Goal: Transaction & Acquisition: Purchase product/service

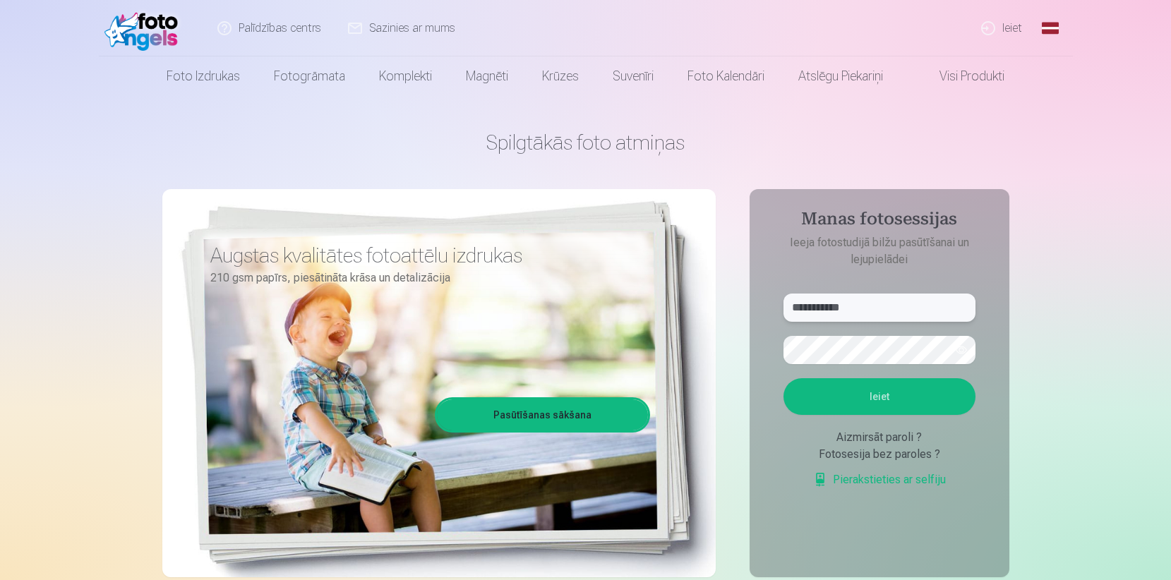
click at [868, 310] on input "**********" at bounding box center [879, 308] width 192 height 28
click at [774, 426] on form "**********" at bounding box center [879, 398] width 220 height 209
click at [865, 395] on button "Ieiet" at bounding box center [879, 396] width 192 height 37
drag, startPoint x: 873, startPoint y: 310, endPoint x: 780, endPoint y: 318, distance: 93.5
click at [780, 318] on form "**********" at bounding box center [879, 398] width 220 height 209
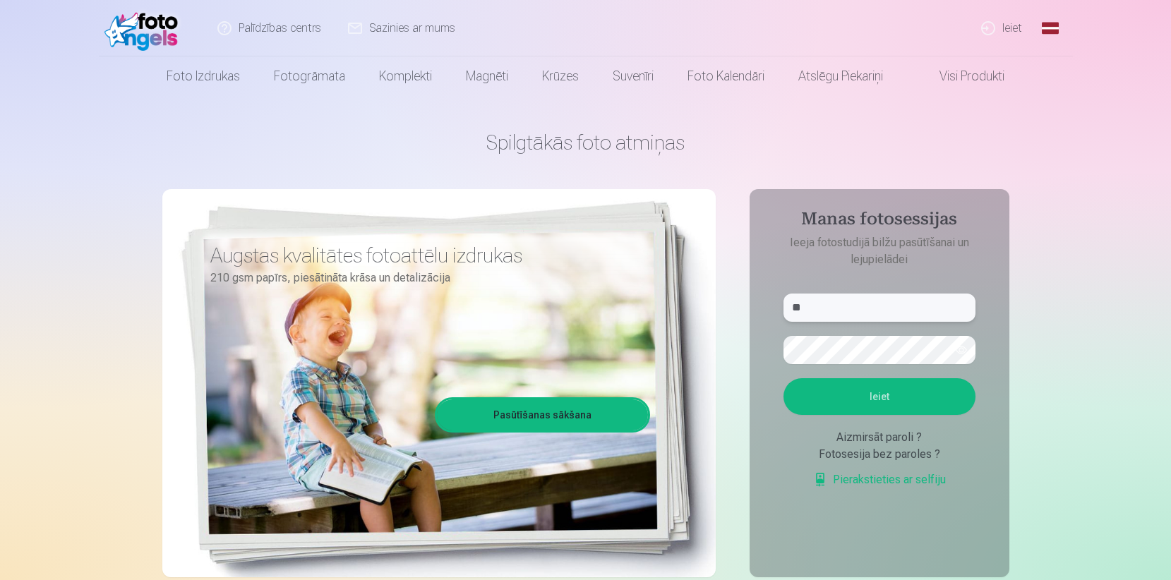
type input "*"
type input "**********"
click at [959, 347] on button "button" at bounding box center [961, 350] width 27 height 27
click at [888, 400] on button "Ieiet" at bounding box center [879, 396] width 192 height 37
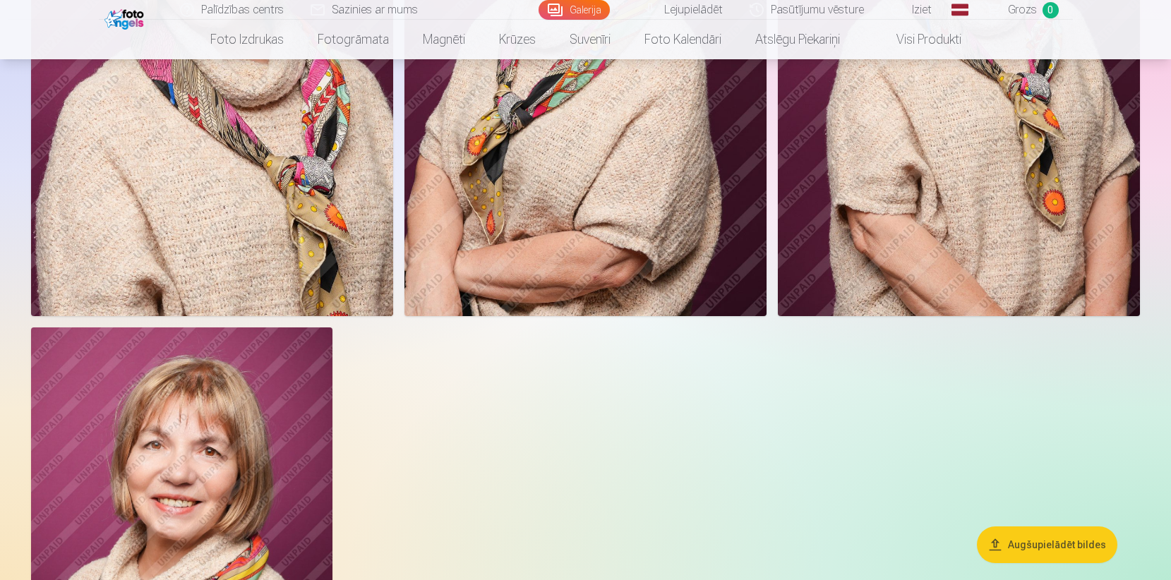
scroll to position [357, 0]
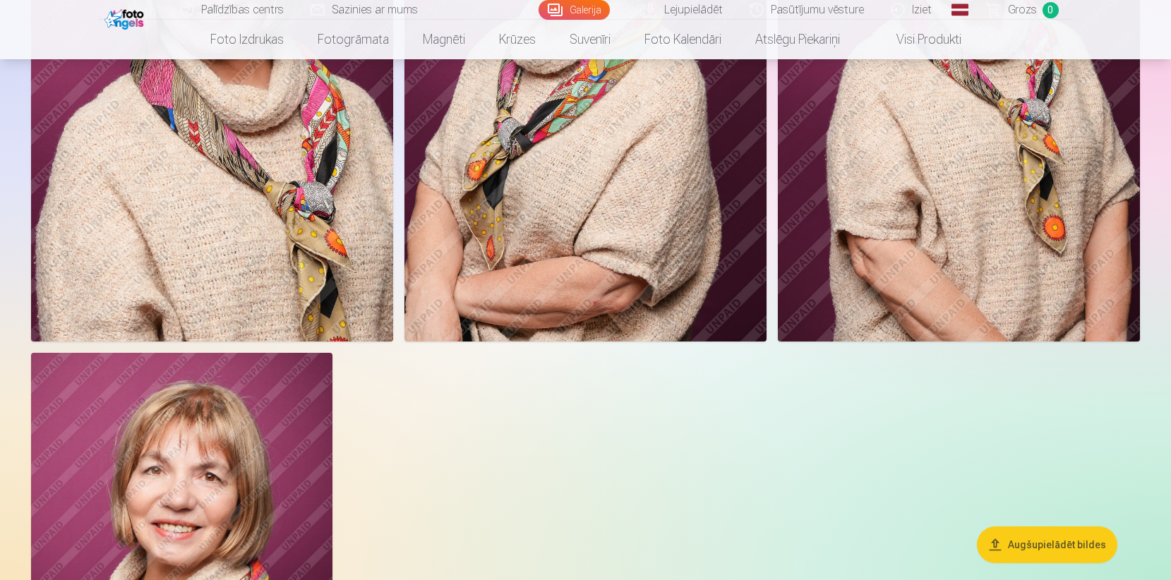
click at [1031, 543] on button "Augšupielādēt bildes" at bounding box center [1047, 544] width 140 height 37
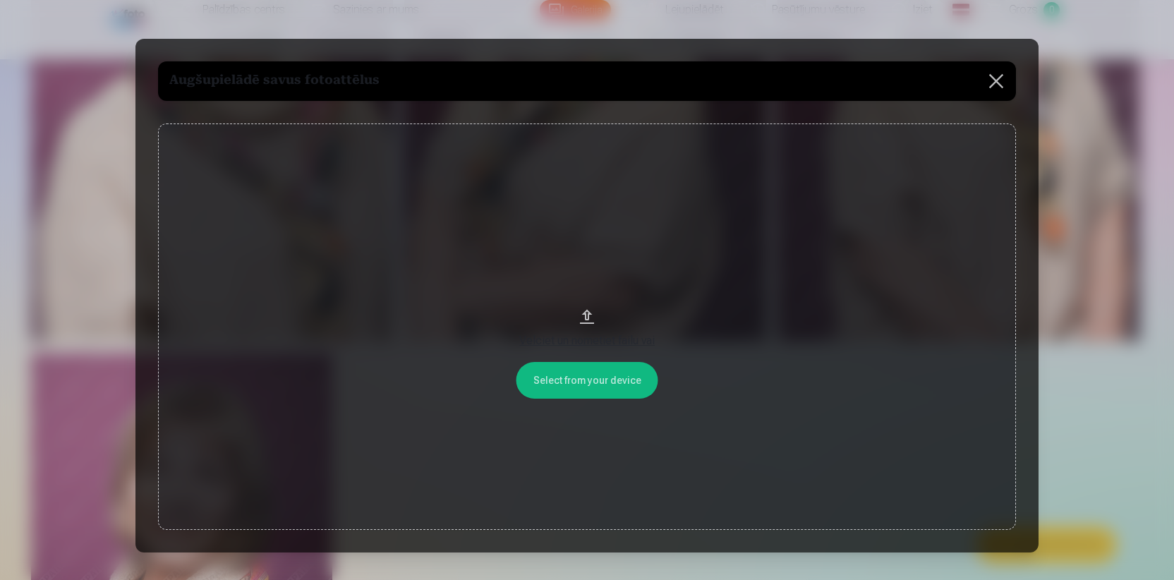
click at [586, 316] on button "Velciet un nometiet failu vai" at bounding box center [587, 326] width 858 height 406
click at [995, 86] on button at bounding box center [997, 81] width 40 height 40
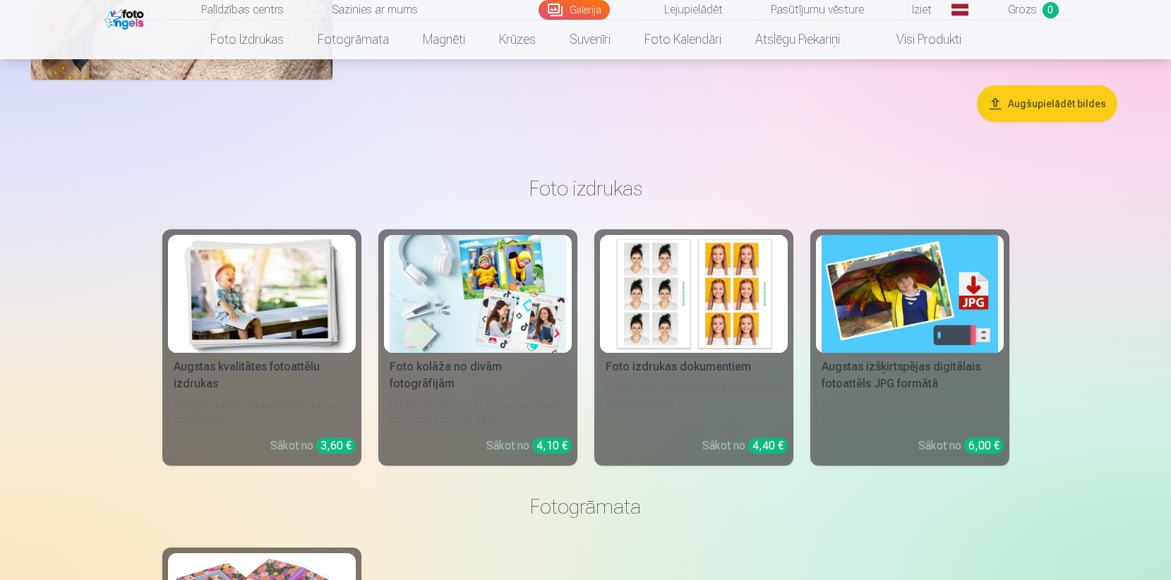
scroll to position [1076, 0]
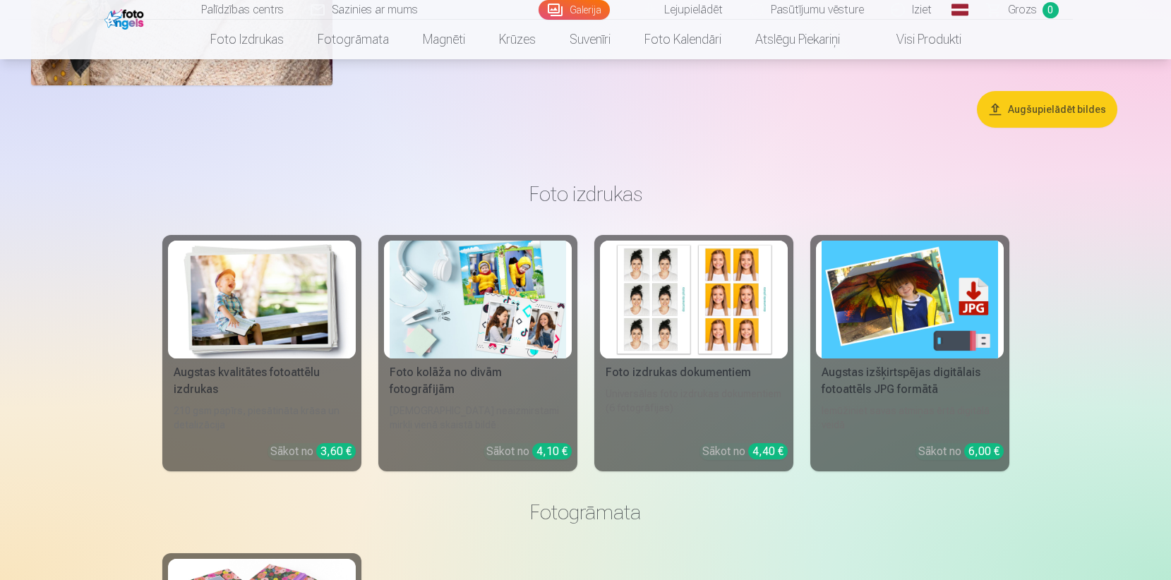
click at [711, 301] on img at bounding box center [693, 300] width 176 height 118
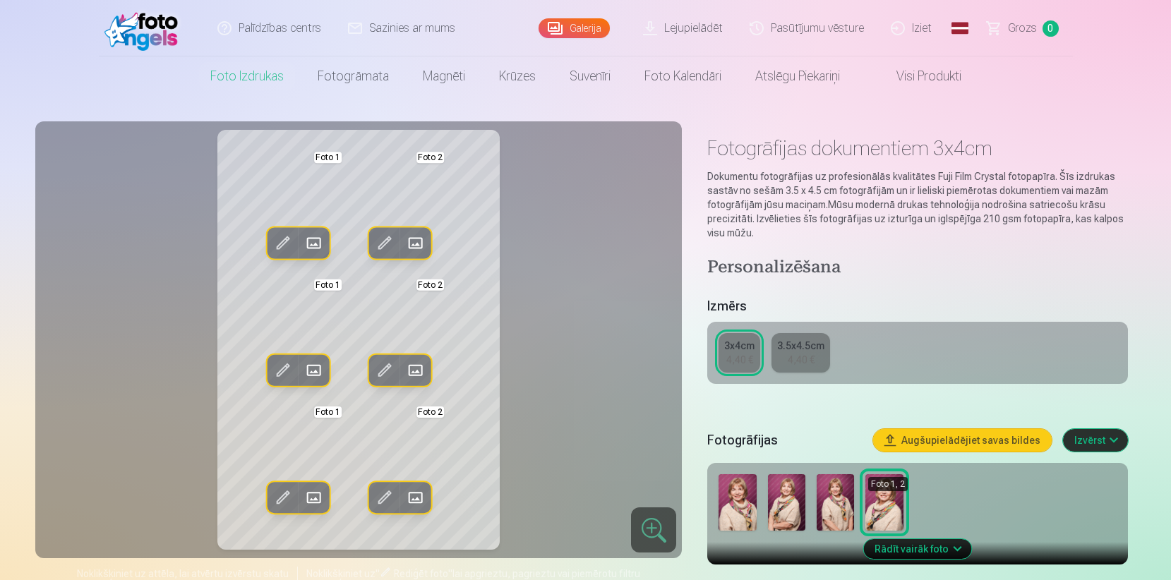
click at [844, 507] on img at bounding box center [834, 502] width 37 height 56
click at [785, 514] on img at bounding box center [786, 502] width 37 height 56
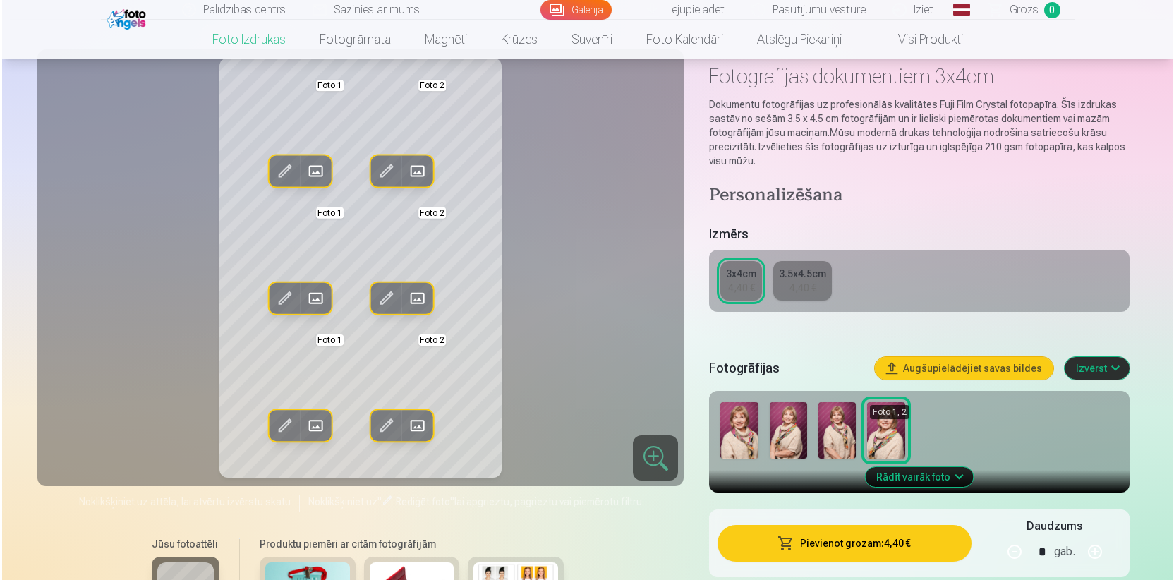
scroll to position [73, 0]
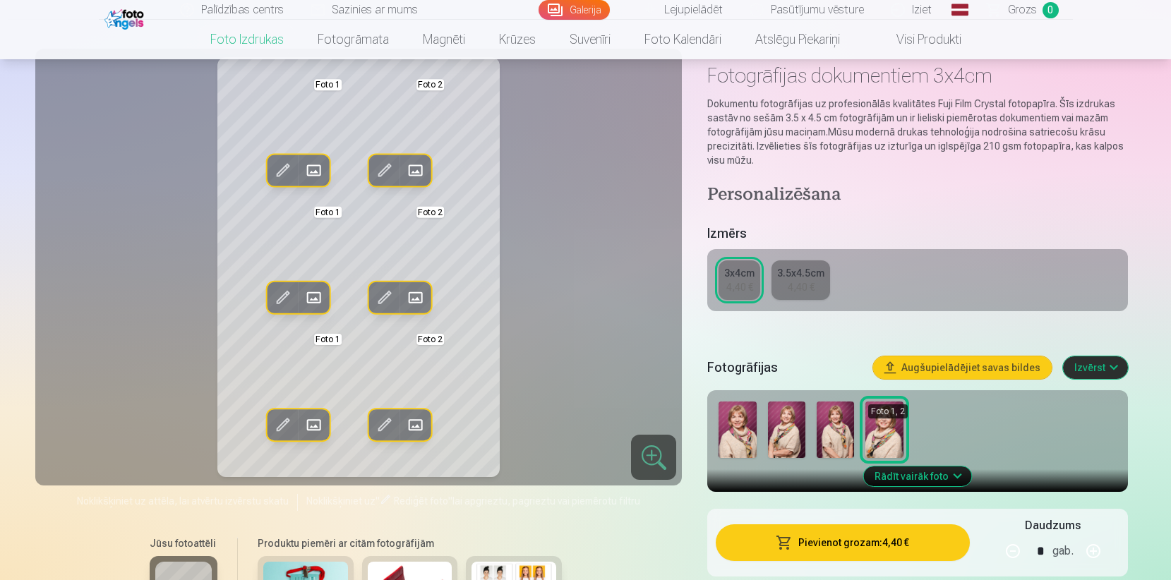
click at [902, 548] on button "Pievienot grozam : 4,40 €" at bounding box center [842, 542] width 253 height 37
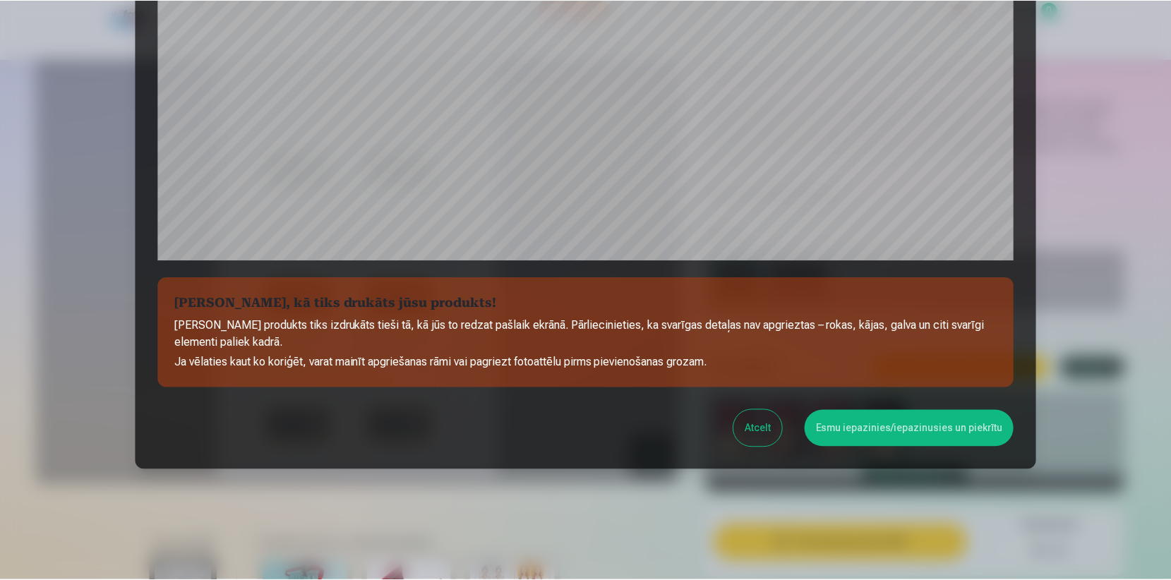
scroll to position [436, 0]
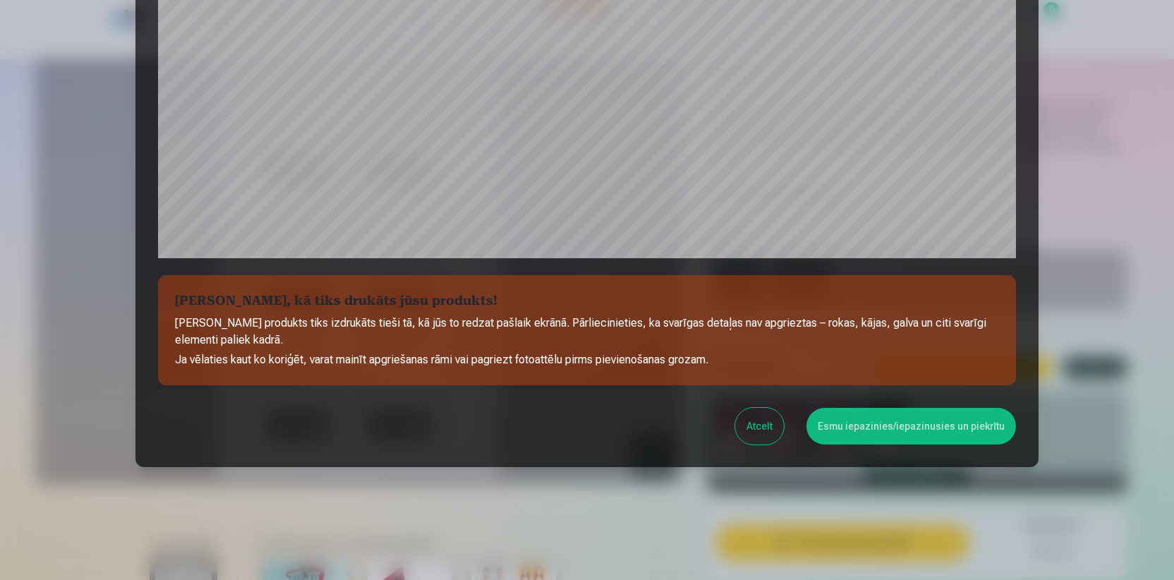
click at [780, 433] on button "Atcelt" at bounding box center [759, 426] width 49 height 37
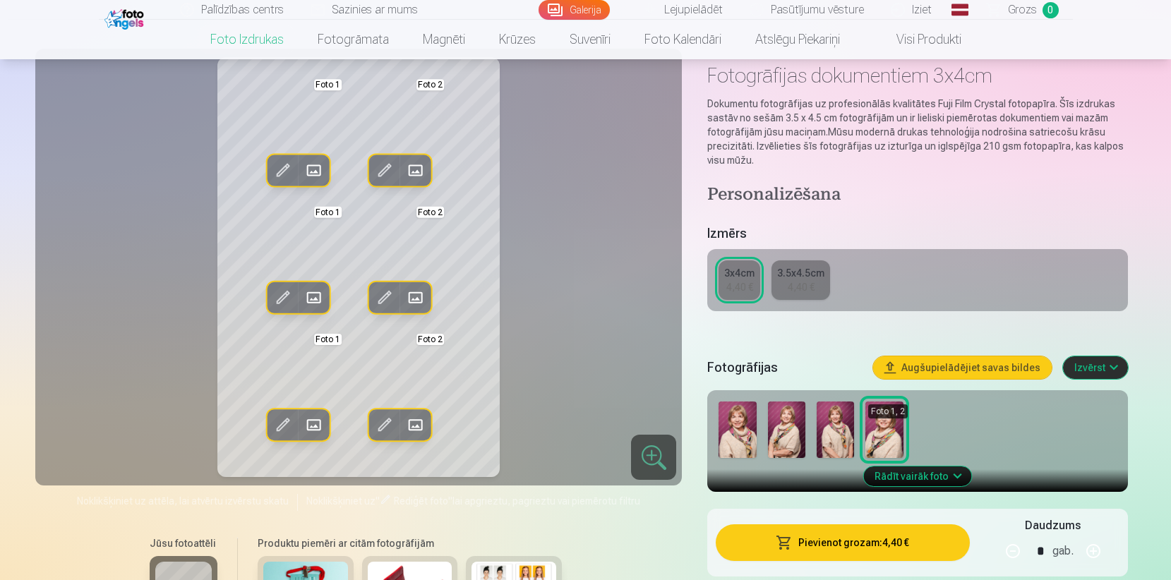
click at [831, 428] on img at bounding box center [834, 430] width 37 height 56
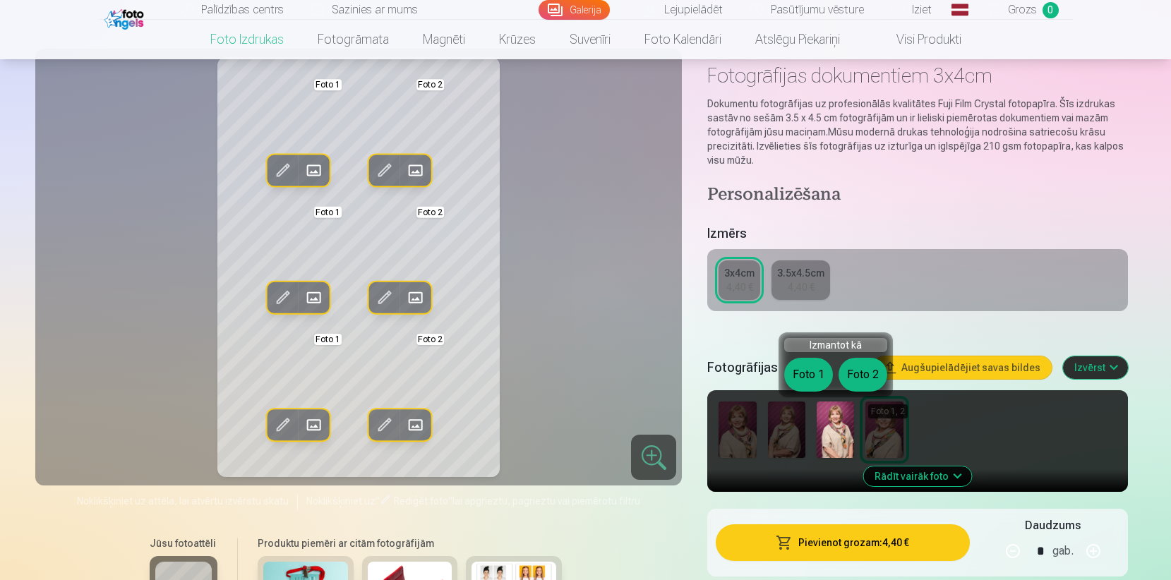
click at [828, 428] on img at bounding box center [834, 430] width 37 height 56
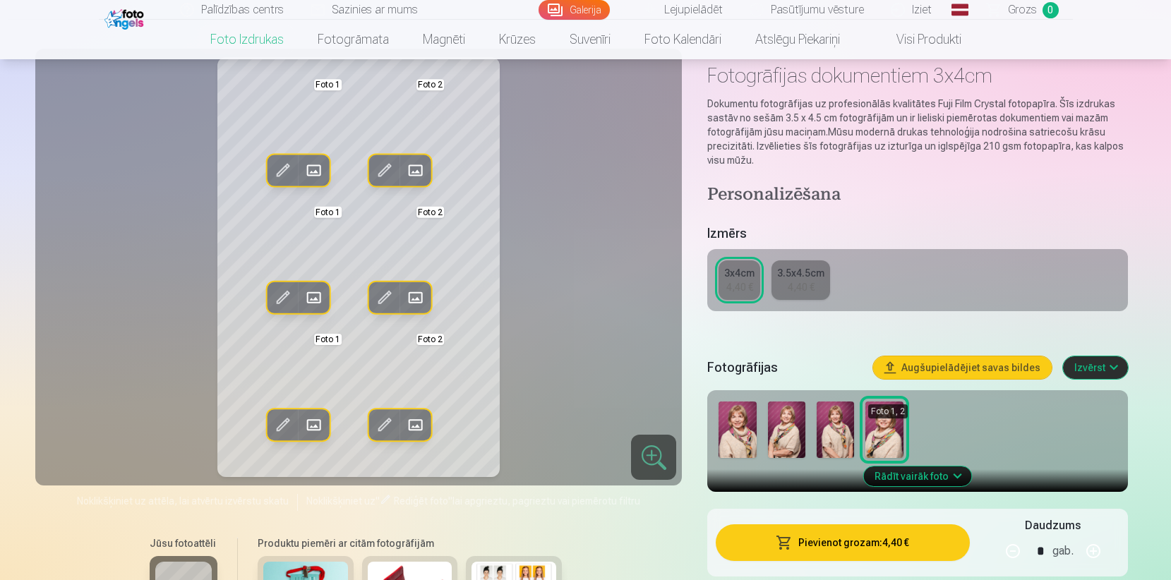
click at [790, 441] on img at bounding box center [786, 430] width 37 height 56
click at [742, 444] on img at bounding box center [736, 430] width 37 height 56
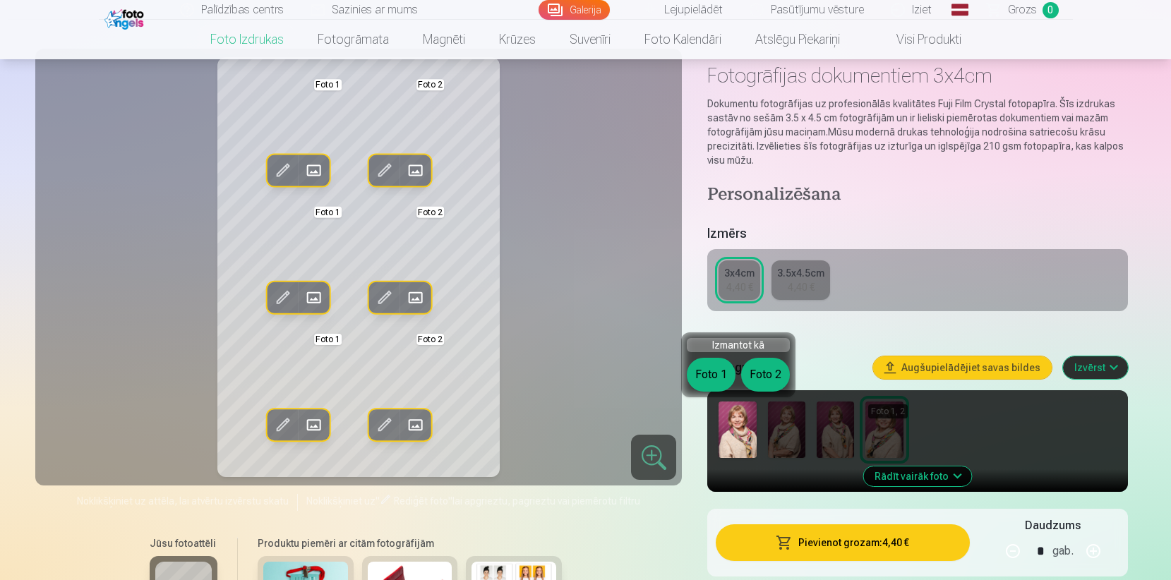
click at [746, 438] on img at bounding box center [736, 430] width 37 height 56
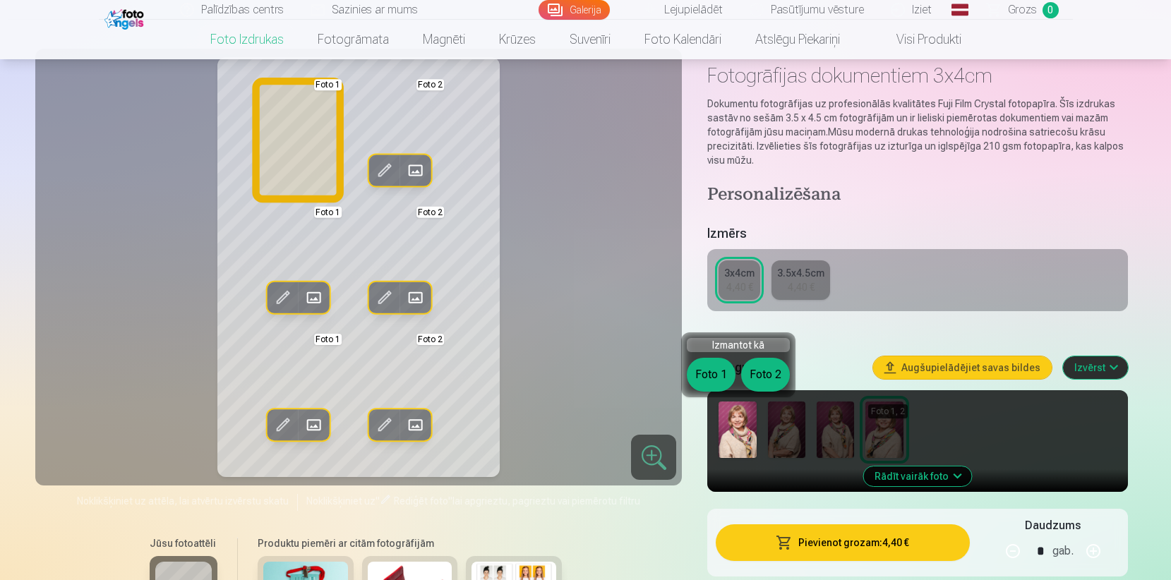
click at [714, 376] on button "Foto 1" at bounding box center [711, 375] width 49 height 34
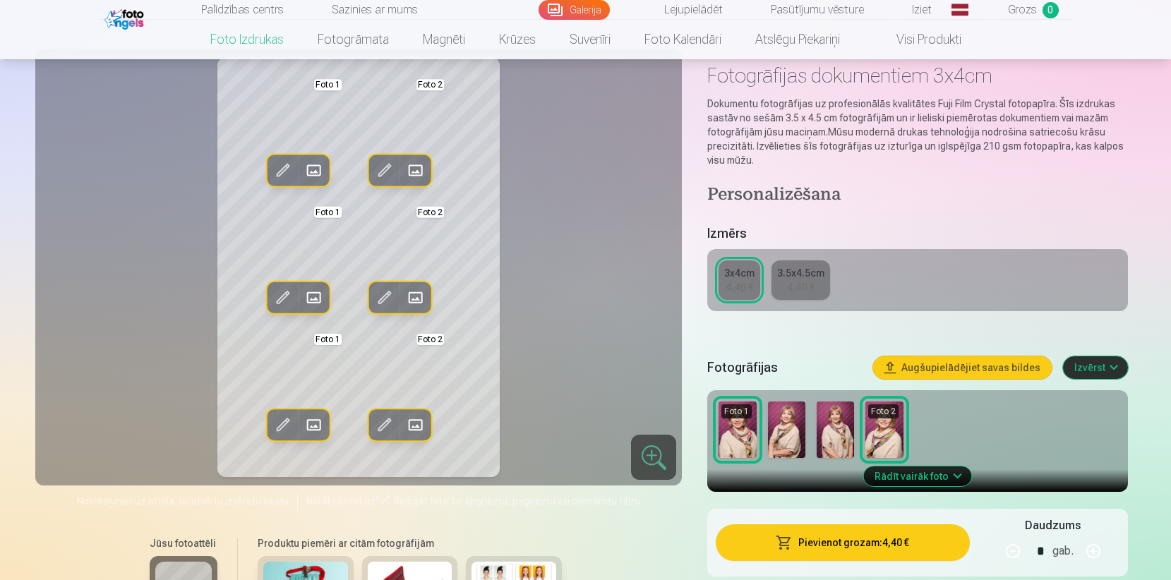
click at [792, 445] on img at bounding box center [786, 430] width 37 height 56
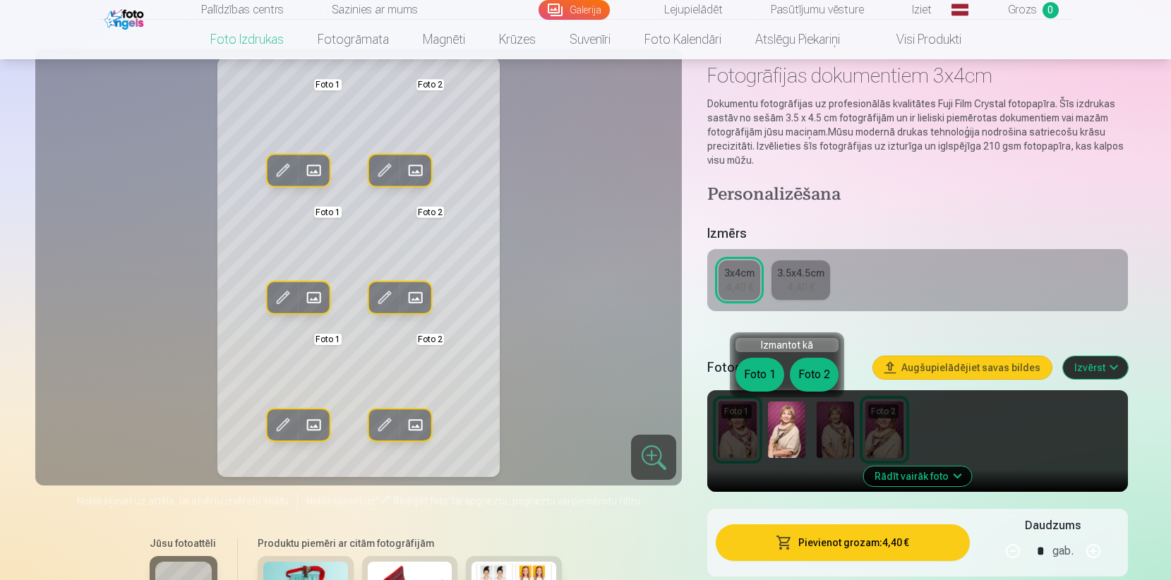
click at [1081, 375] on button "Izvērst" at bounding box center [1095, 367] width 65 height 23
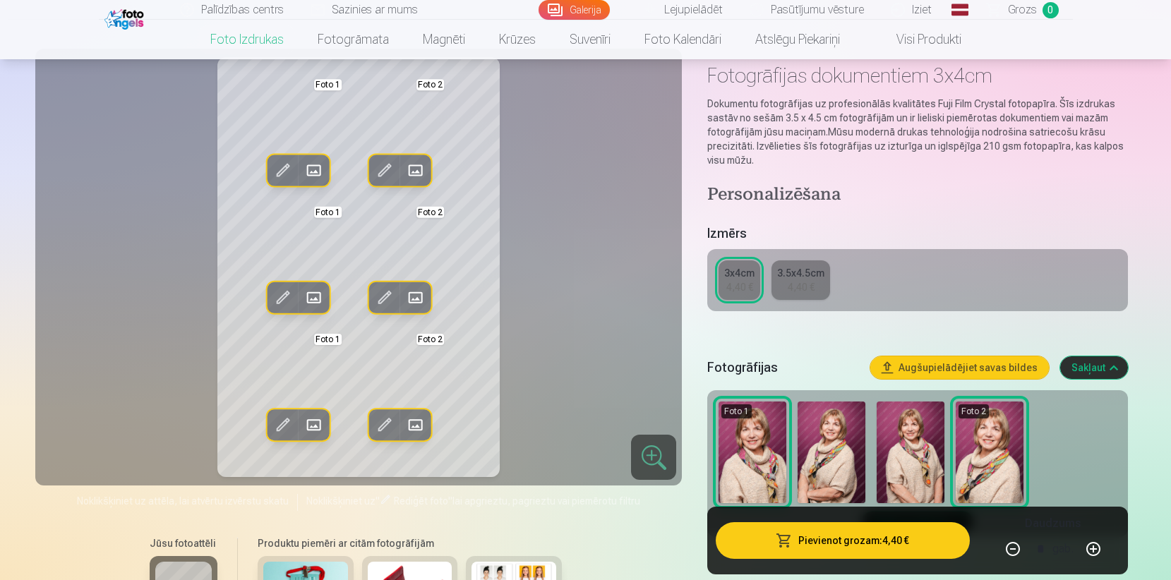
click at [819, 478] on img at bounding box center [831, 453] width 68 height 102
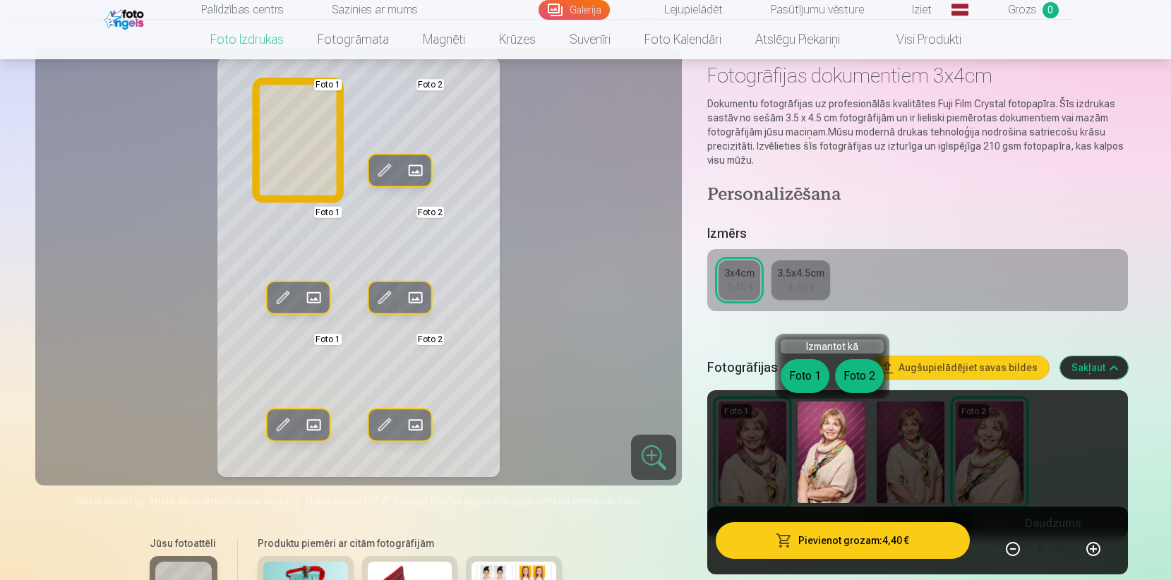
click at [806, 382] on button "Foto 1" at bounding box center [804, 376] width 49 height 34
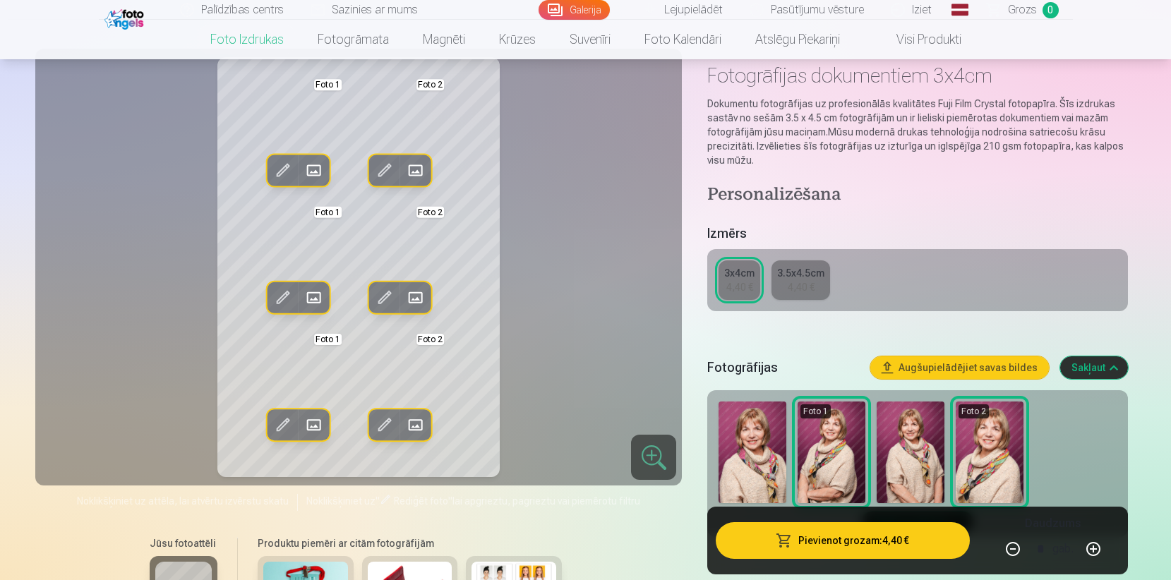
click at [767, 459] on img at bounding box center [752, 453] width 68 height 102
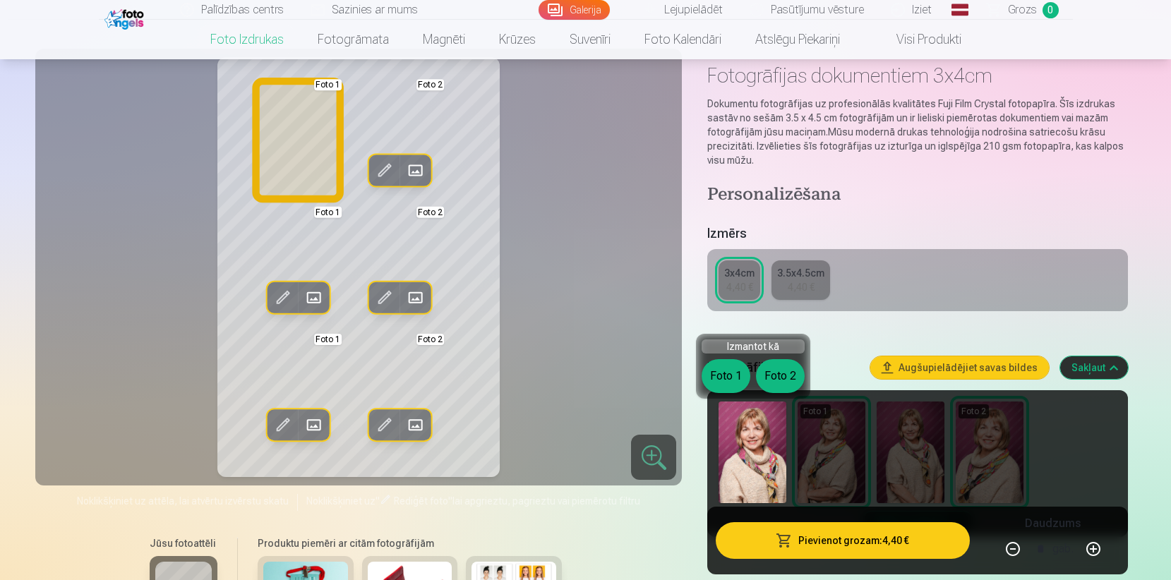
click at [736, 382] on button "Foto 1" at bounding box center [725, 376] width 49 height 34
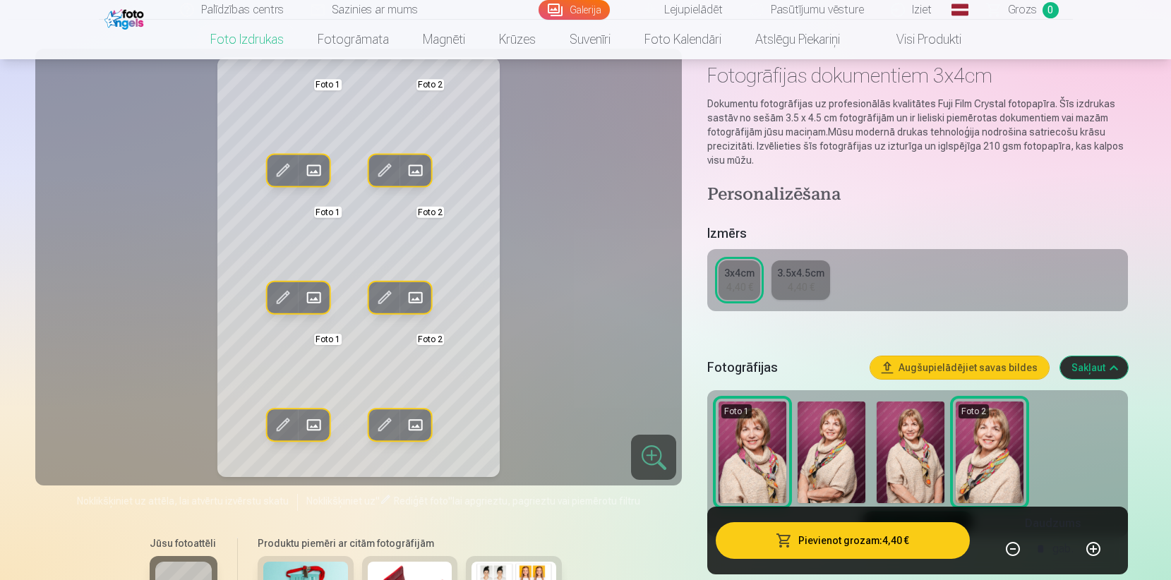
click at [811, 283] on div "4,40 €" at bounding box center [801, 287] width 27 height 14
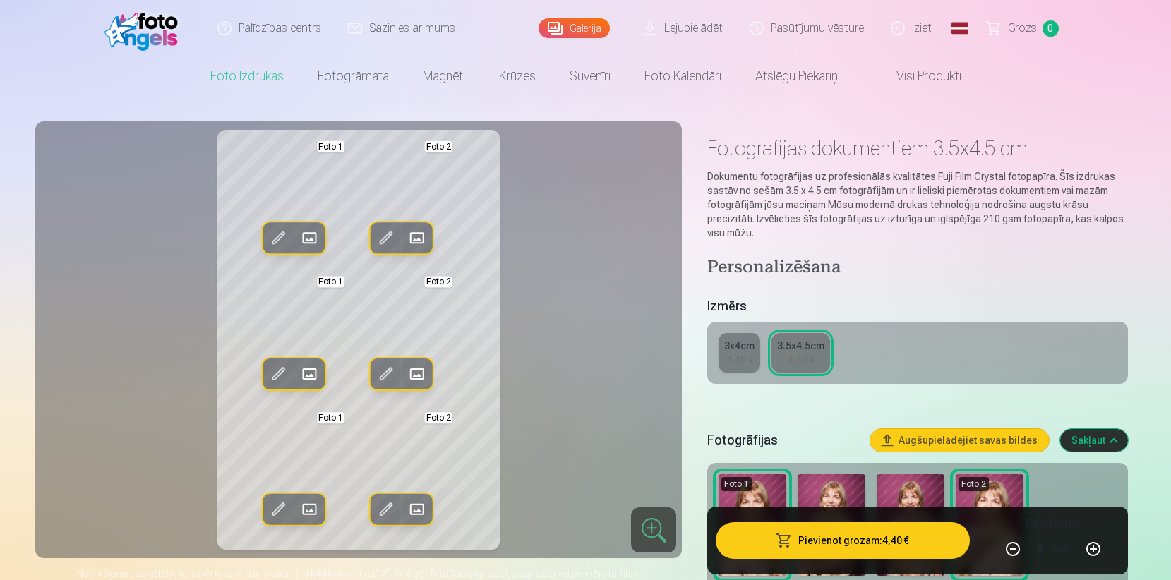
click at [705, 30] on link "Lejupielādēt" at bounding box center [683, 28] width 107 height 56
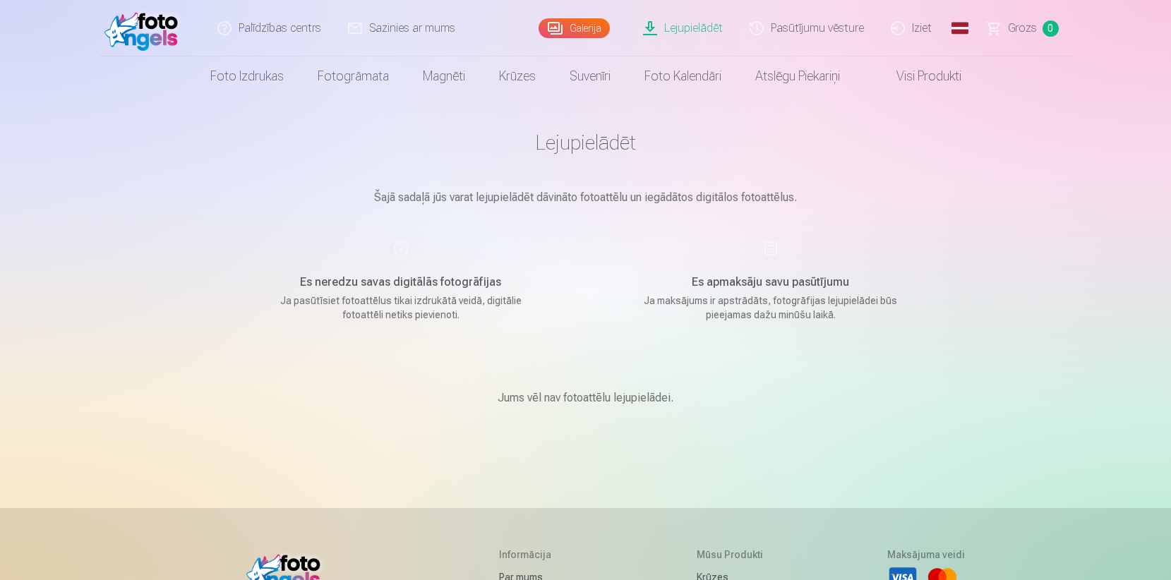
click at [802, 24] on link "Pasūtījumu vēsture" at bounding box center [807, 28] width 141 height 56
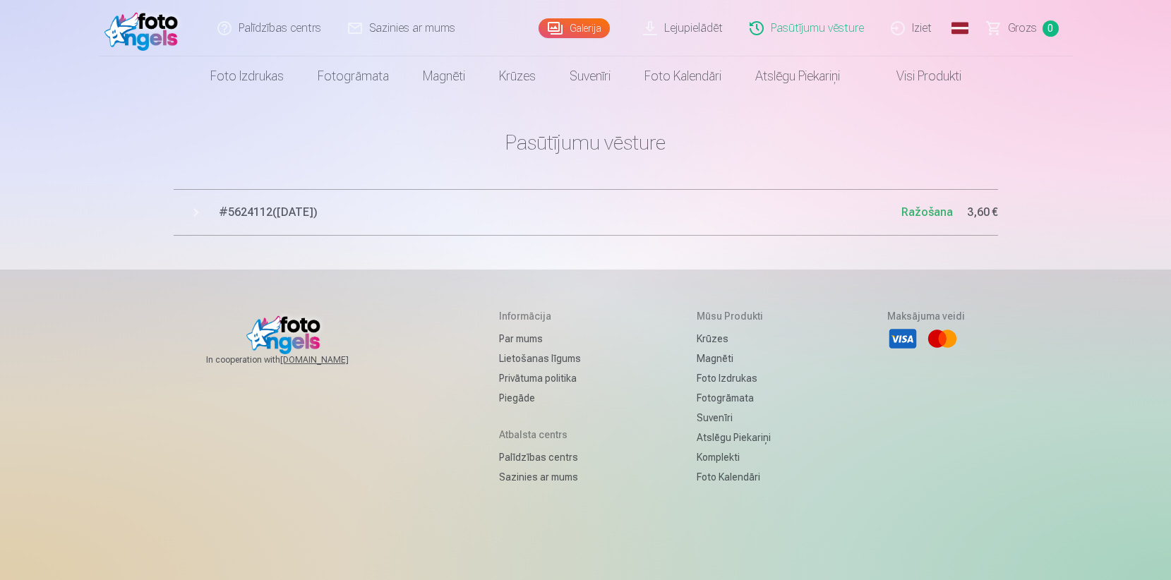
click at [908, 214] on span "Ražošana" at bounding box center [927, 211] width 52 height 13
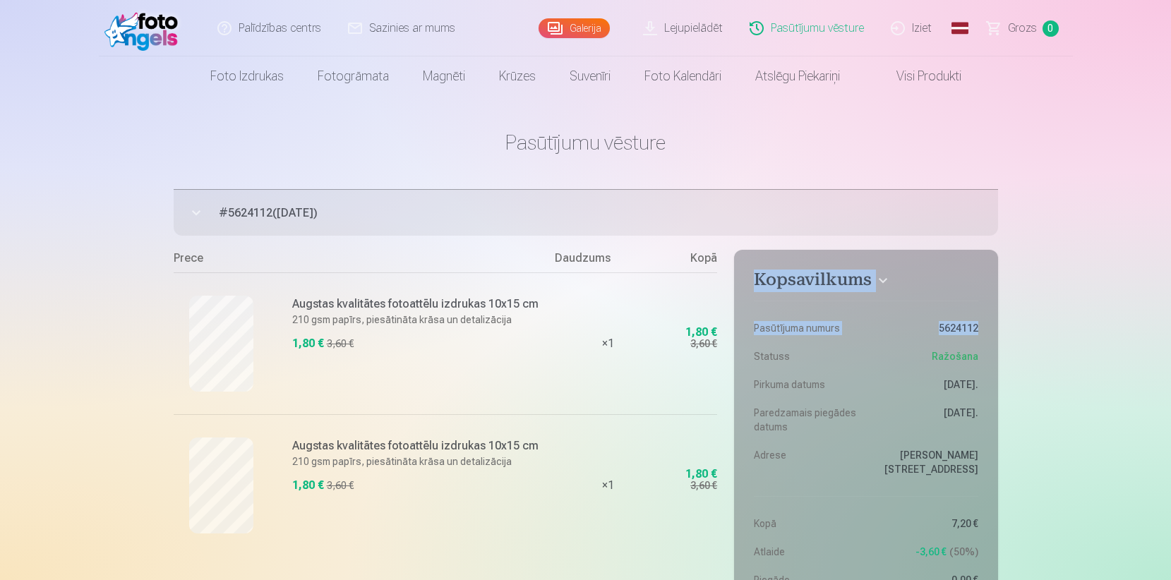
drag, startPoint x: 1169, startPoint y: 258, endPoint x: 1170, endPoint y: 330, distance: 72.0
click at [1170, 331] on html "Palīdzības centrs Sazinies ar mums Galerija Lejupielādēt Pasūtījumu vēsture Izi…" at bounding box center [585, 290] width 1171 height 580
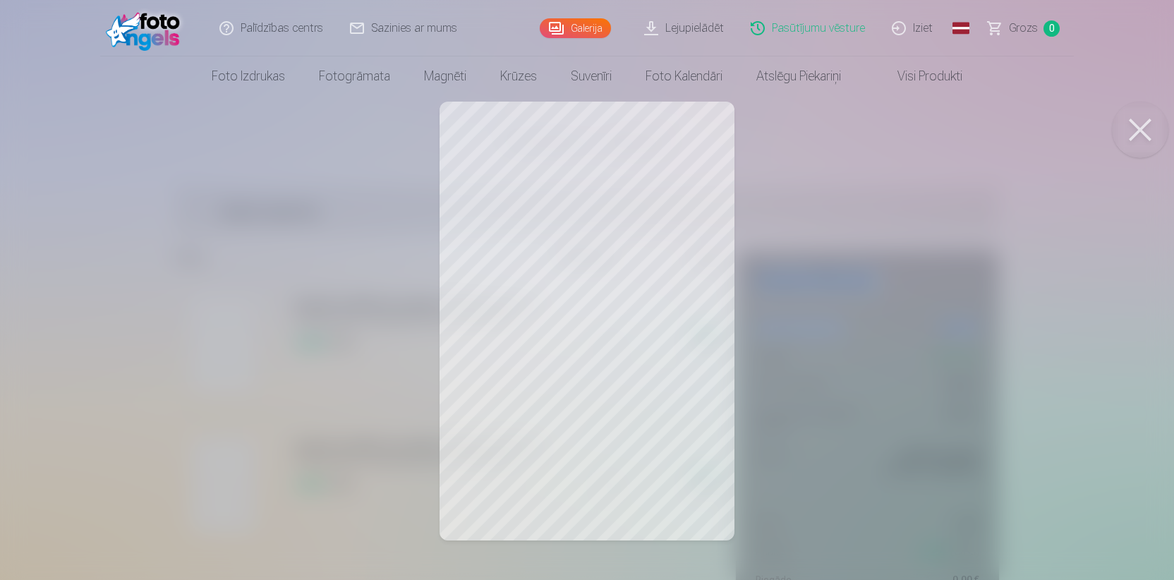
click at [1136, 133] on button at bounding box center [1140, 130] width 56 height 56
click at [1144, 131] on button at bounding box center [1140, 130] width 56 height 56
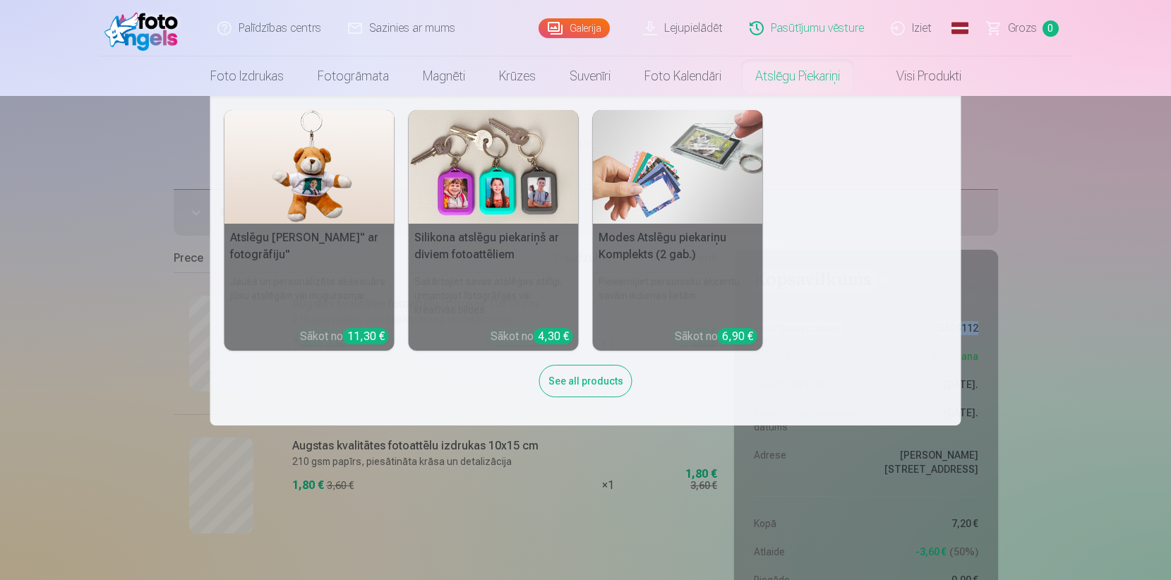
click at [831, 76] on link "Atslēgu piekariņi" at bounding box center [797, 76] width 119 height 40
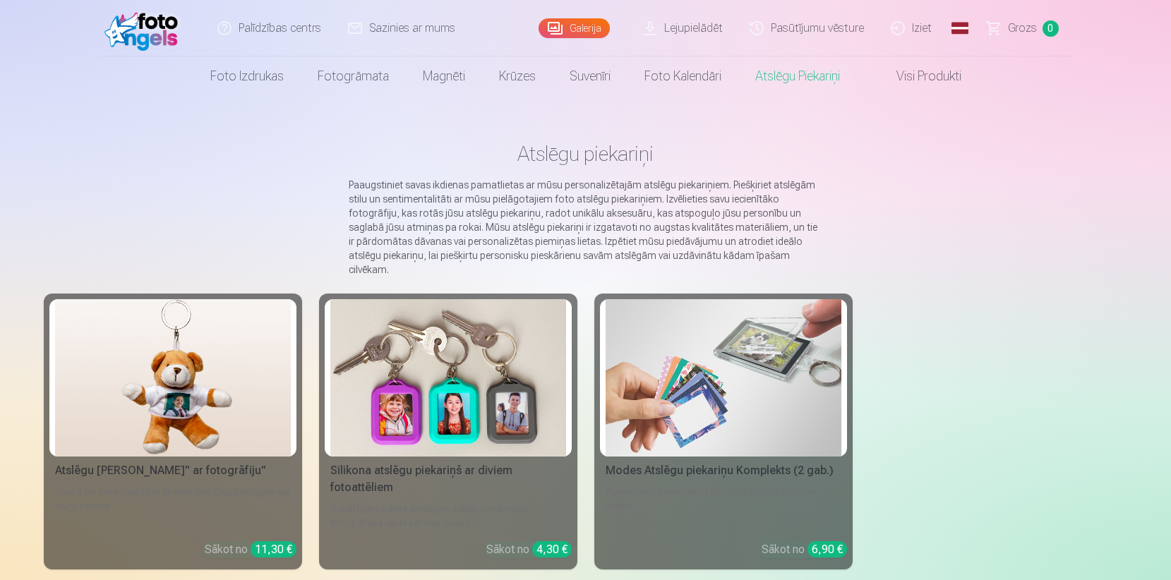
click at [917, 71] on link "Visi produkti" at bounding box center [917, 76] width 121 height 40
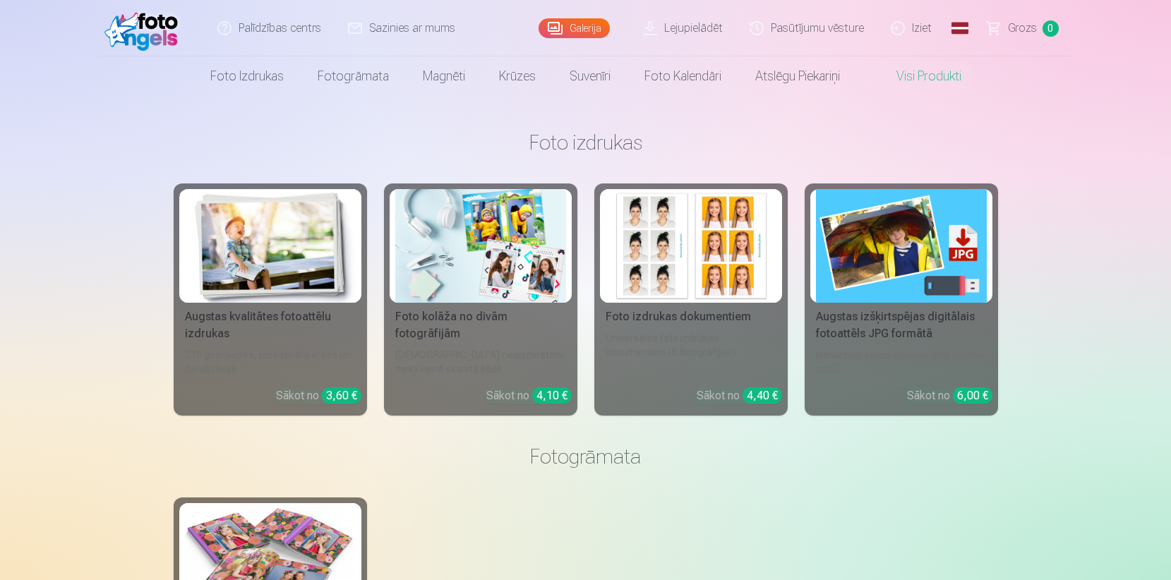
click at [733, 260] on img at bounding box center [690, 246] width 171 height 114
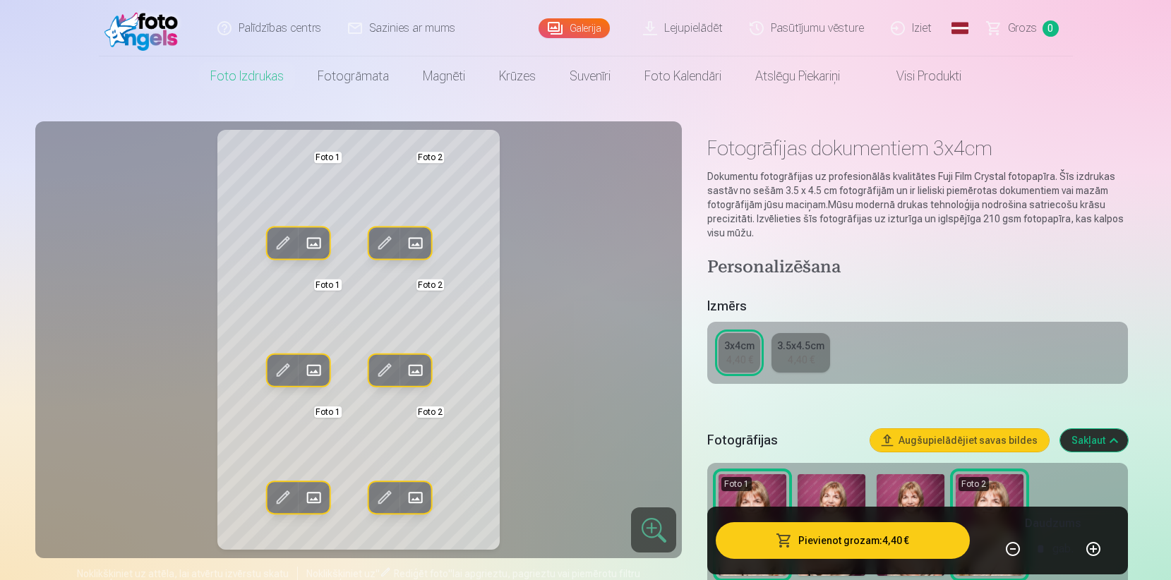
click at [418, 245] on span at bounding box center [415, 243] width 23 height 23
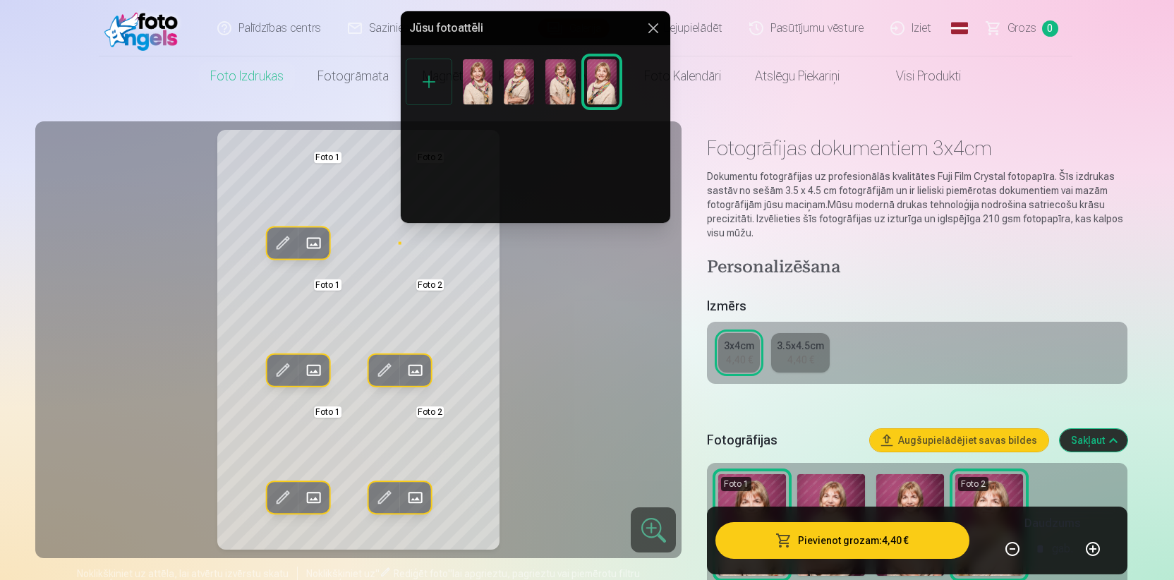
click at [517, 92] on img at bounding box center [519, 81] width 30 height 45
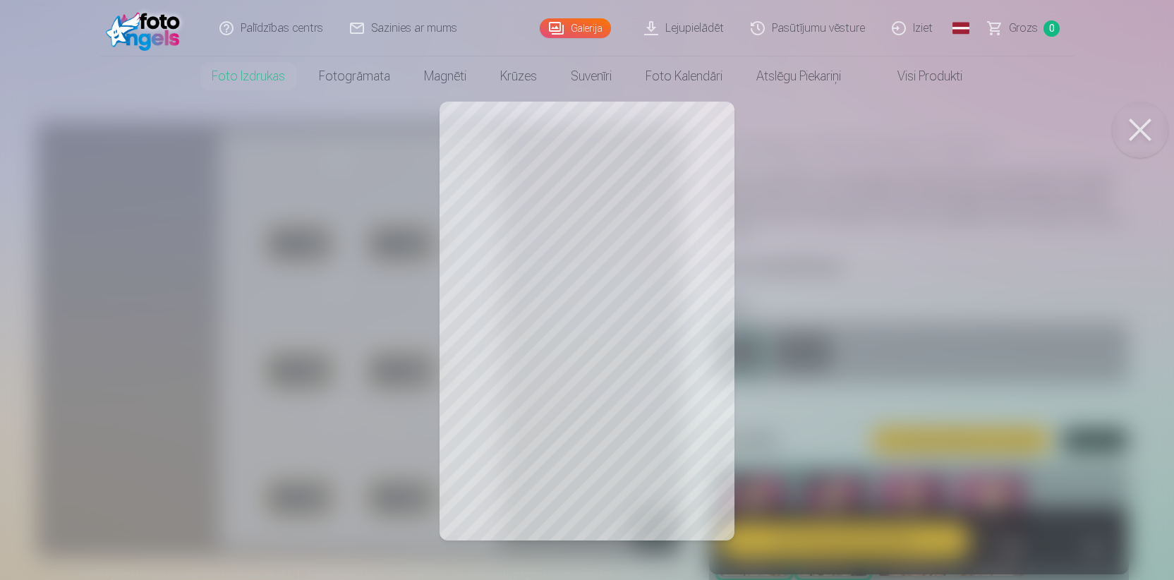
click at [644, 201] on div at bounding box center [587, 290] width 1174 height 580
click at [1141, 129] on button at bounding box center [1140, 130] width 56 height 56
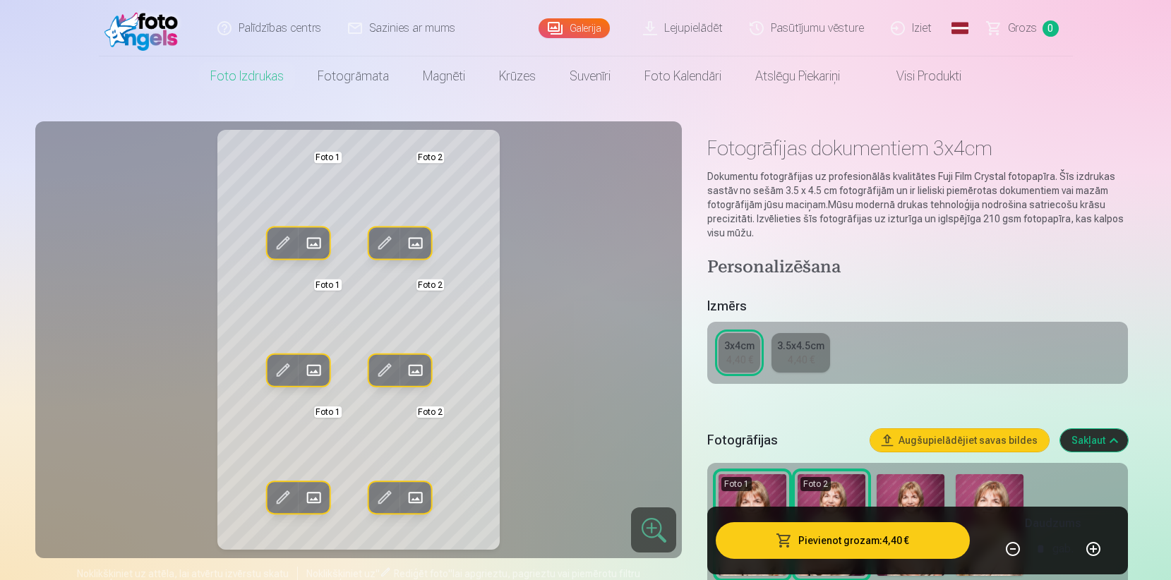
click at [903, 489] on img at bounding box center [910, 525] width 68 height 102
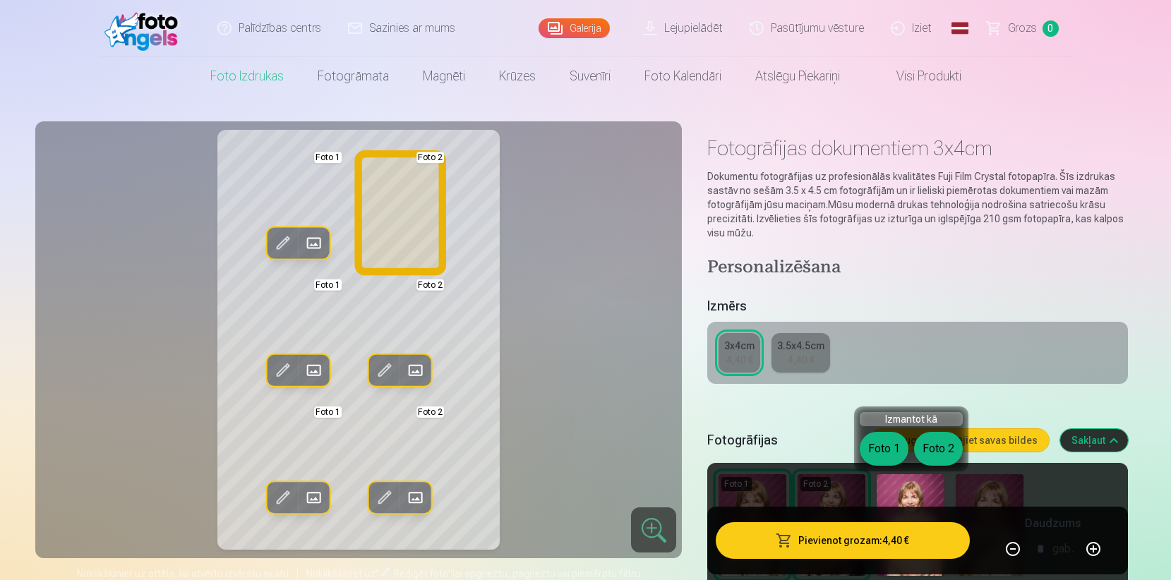
click at [933, 447] on button "Foto 2" at bounding box center [938, 449] width 49 height 34
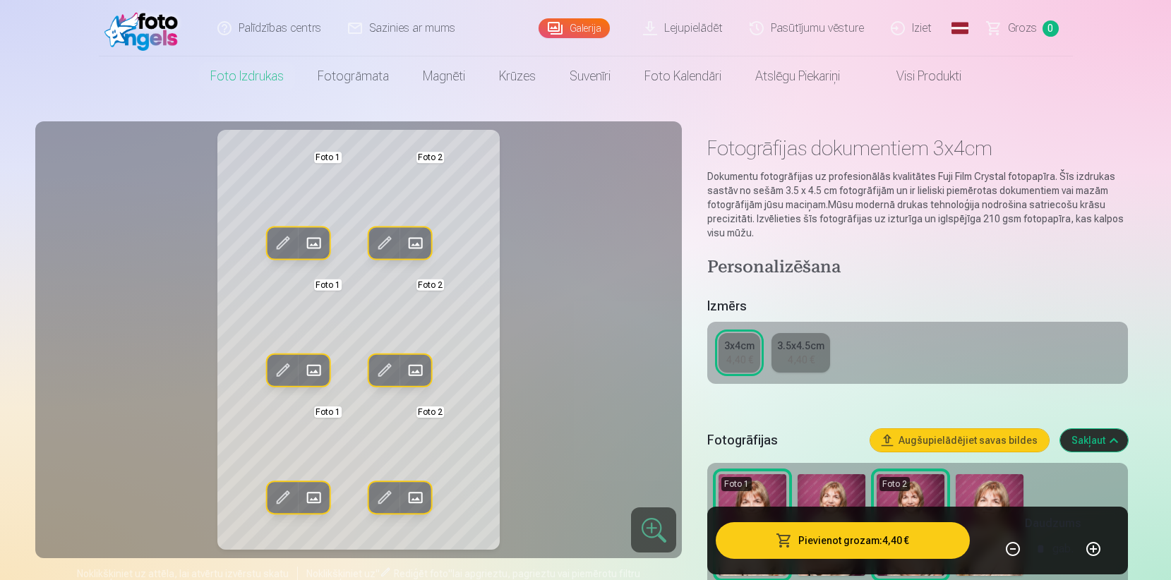
click at [980, 476] on img at bounding box center [989, 525] width 68 height 102
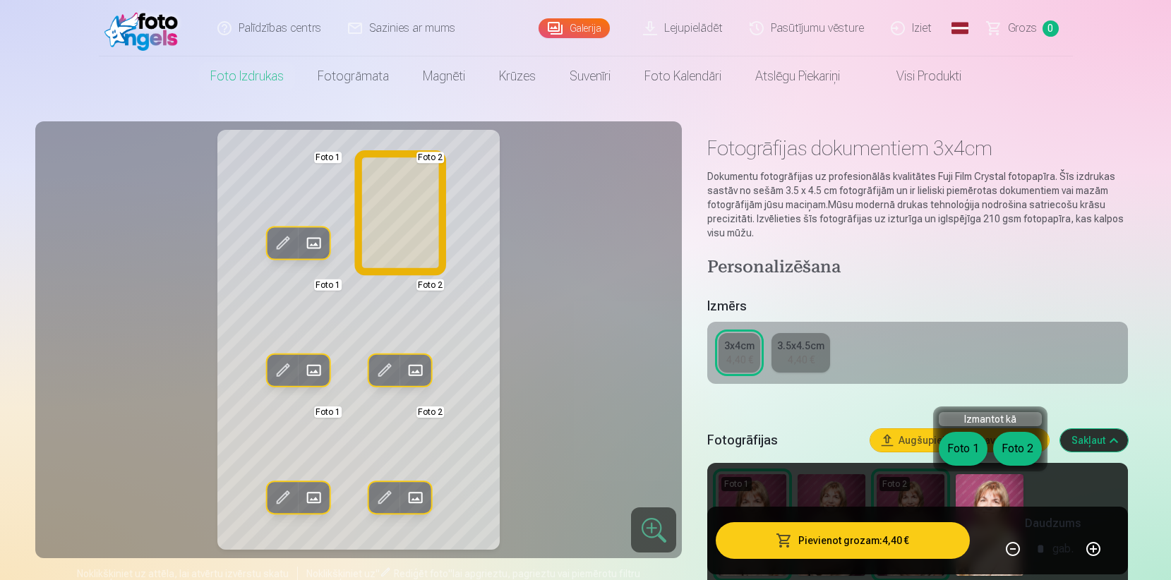
click at [1007, 450] on button "Foto 2" at bounding box center [1017, 449] width 49 height 34
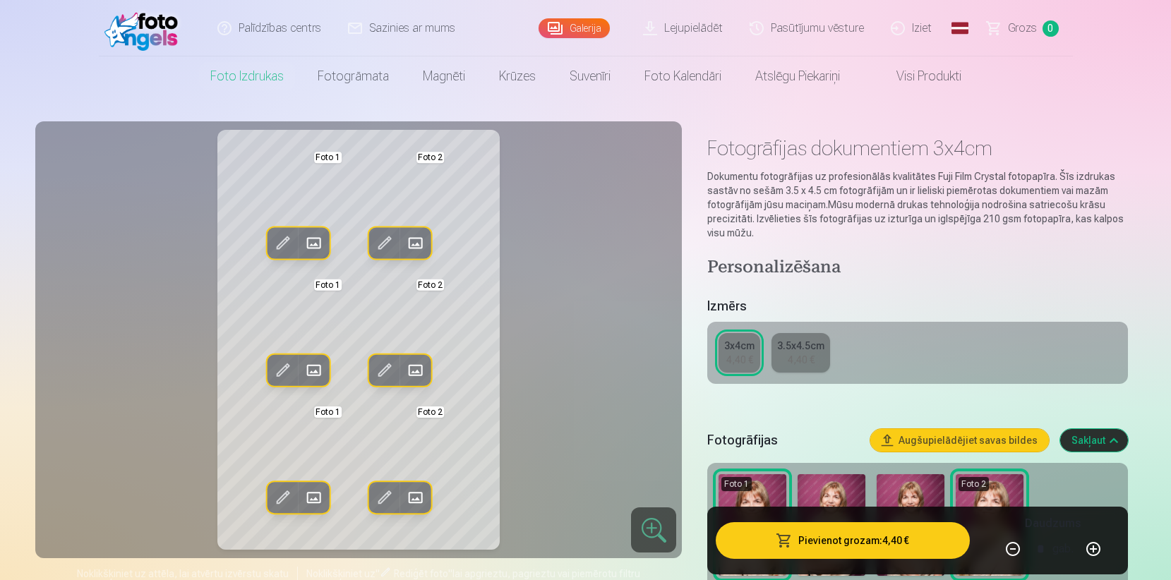
click at [828, 540] on button "Pievienot grozam : 4,40 €" at bounding box center [842, 540] width 253 height 37
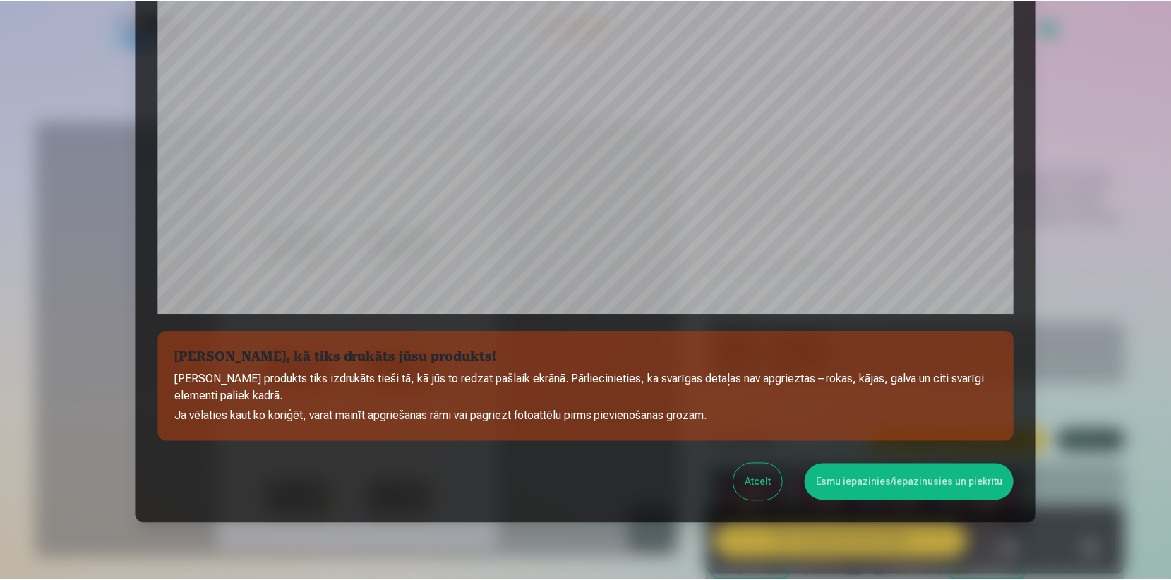
scroll to position [436, 0]
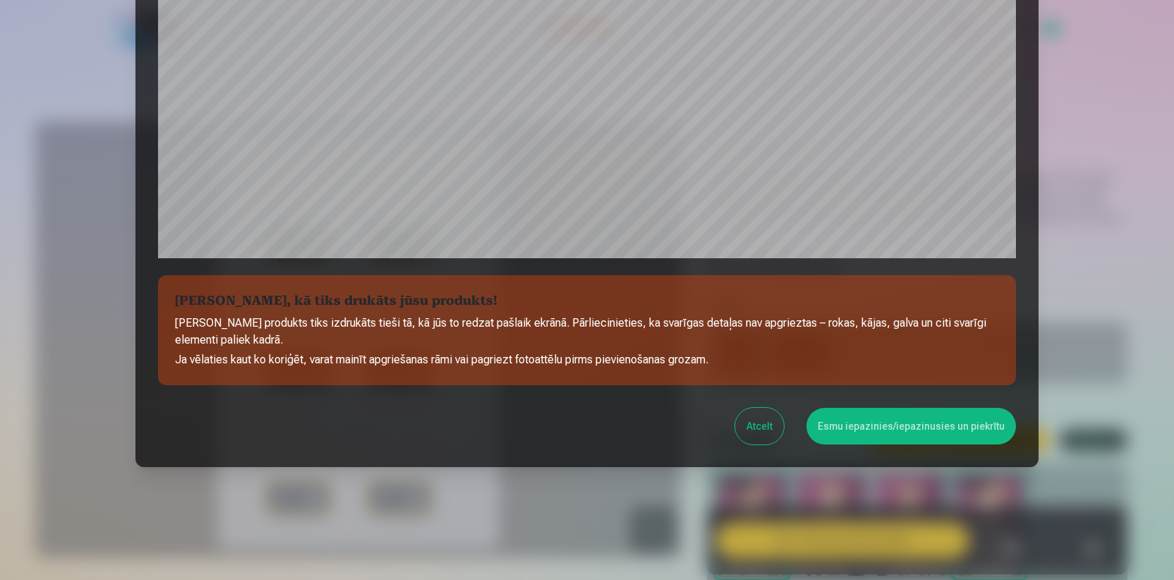
click at [847, 425] on button "Esmu iepazinies/iepazinusies un piekrītu" at bounding box center [912, 426] width 210 height 37
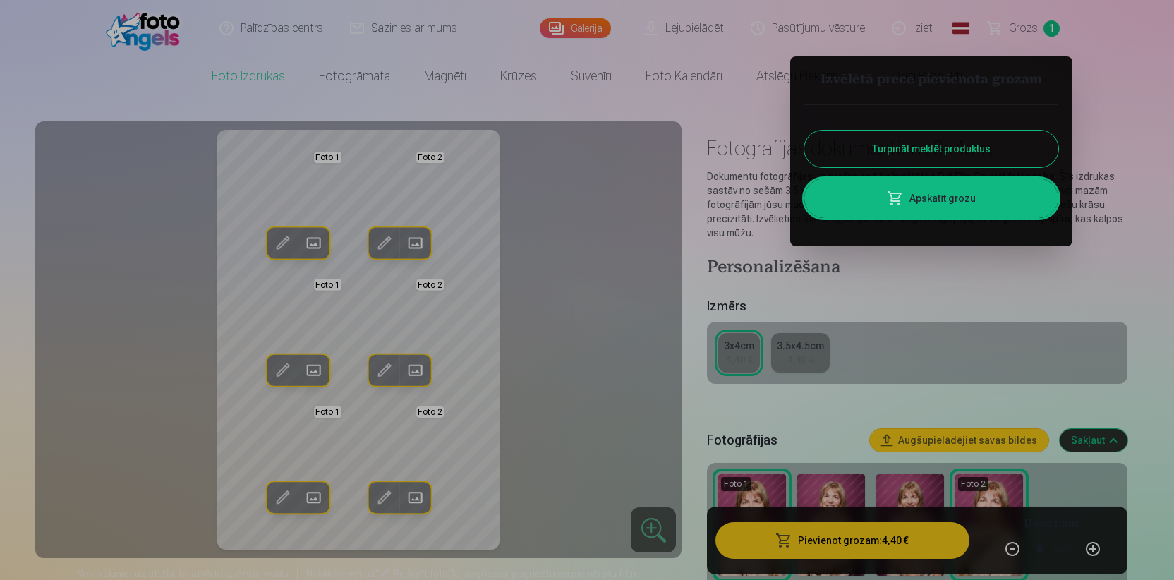
click at [905, 203] on link "Apskatīt grozu" at bounding box center [931, 199] width 254 height 40
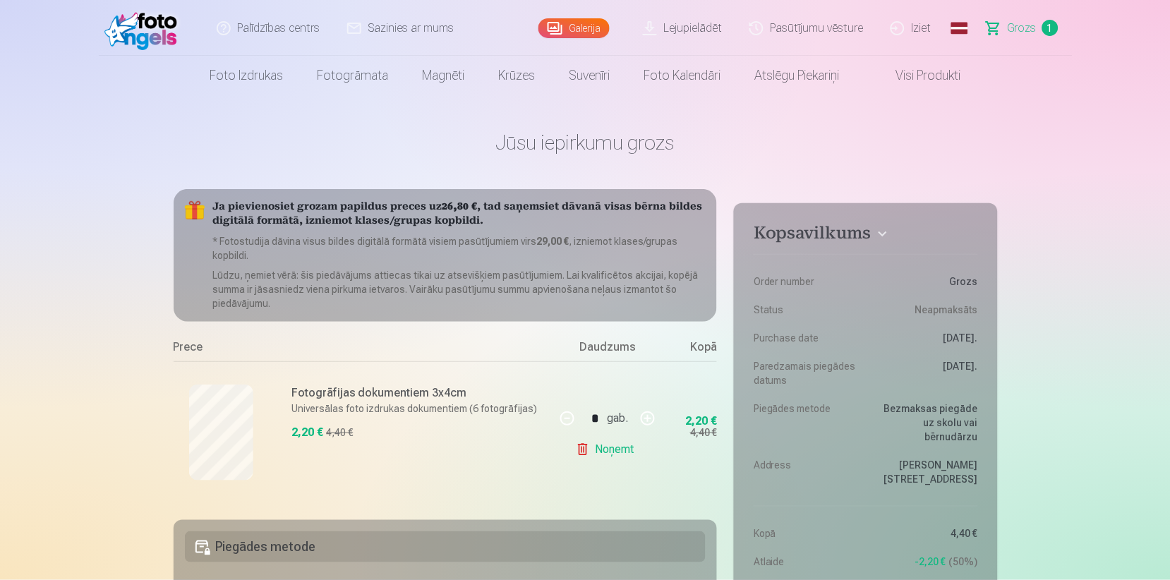
scroll to position [1, 0]
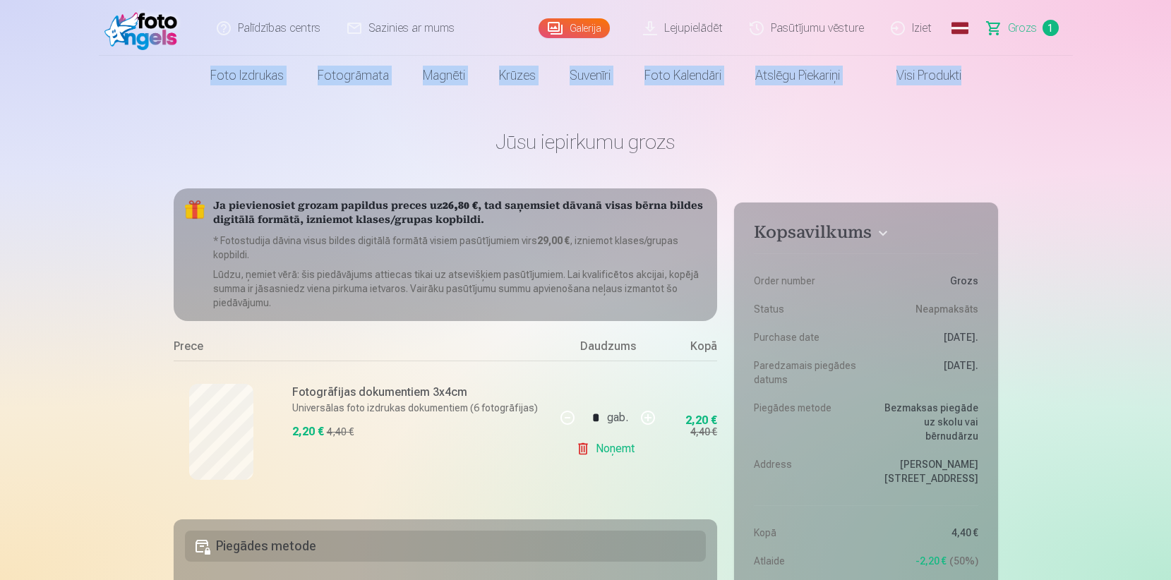
drag, startPoint x: 1170, startPoint y: 50, endPoint x: 1169, endPoint y: 89, distance: 38.8
click at [1169, 89] on header "Palīdzības centrs Sazinies ar mums Galerija Lejupielādēt Pasūtījumu vēsture Izi…" at bounding box center [585, 47] width 1171 height 95
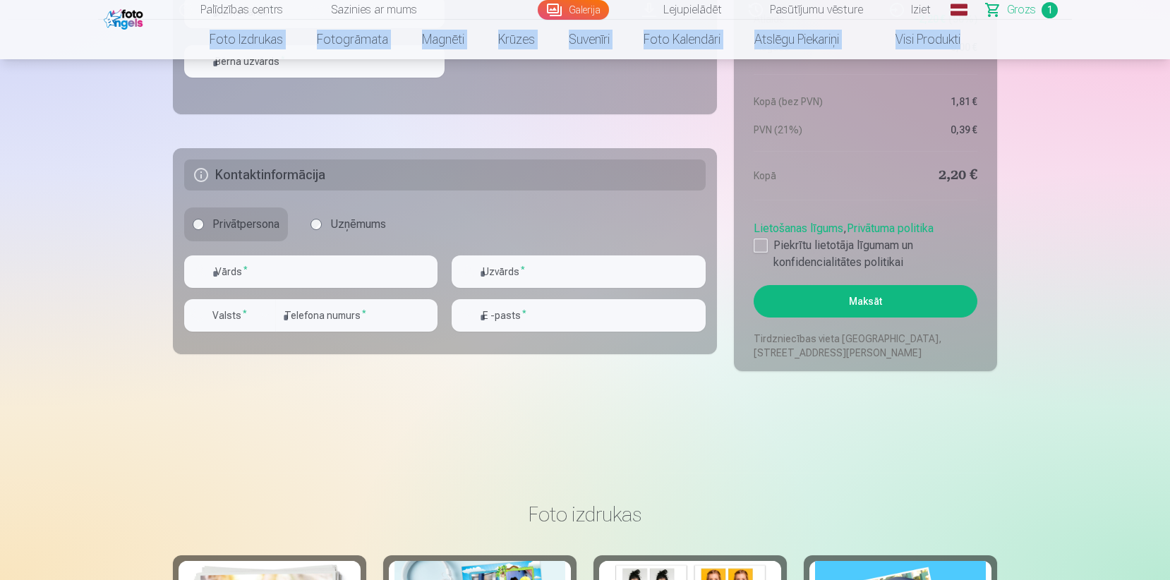
scroll to position [754, 0]
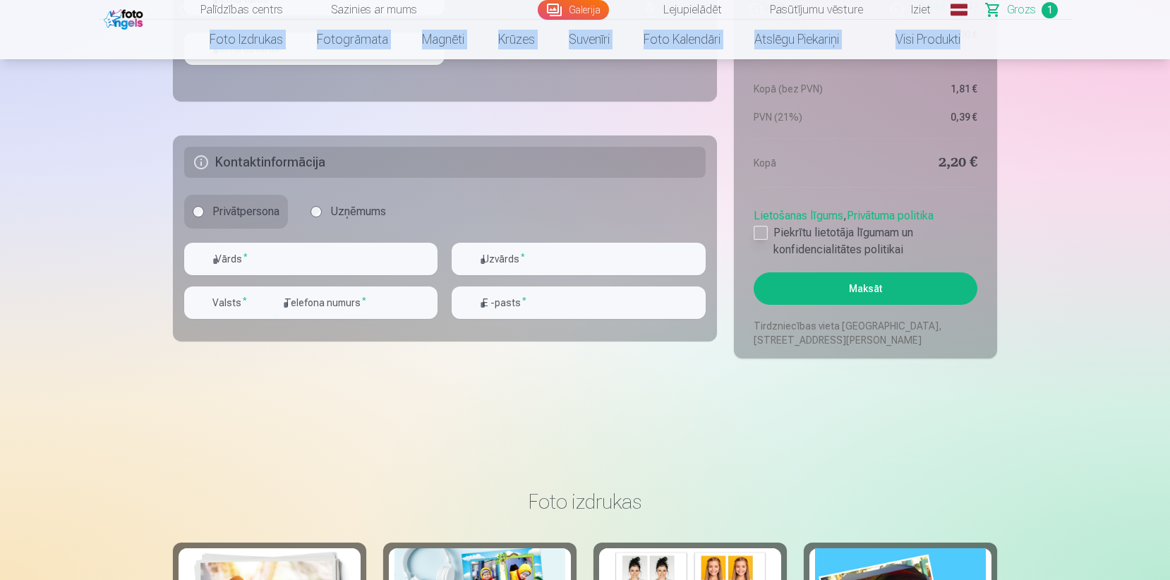
click at [764, 233] on div at bounding box center [761, 233] width 14 height 14
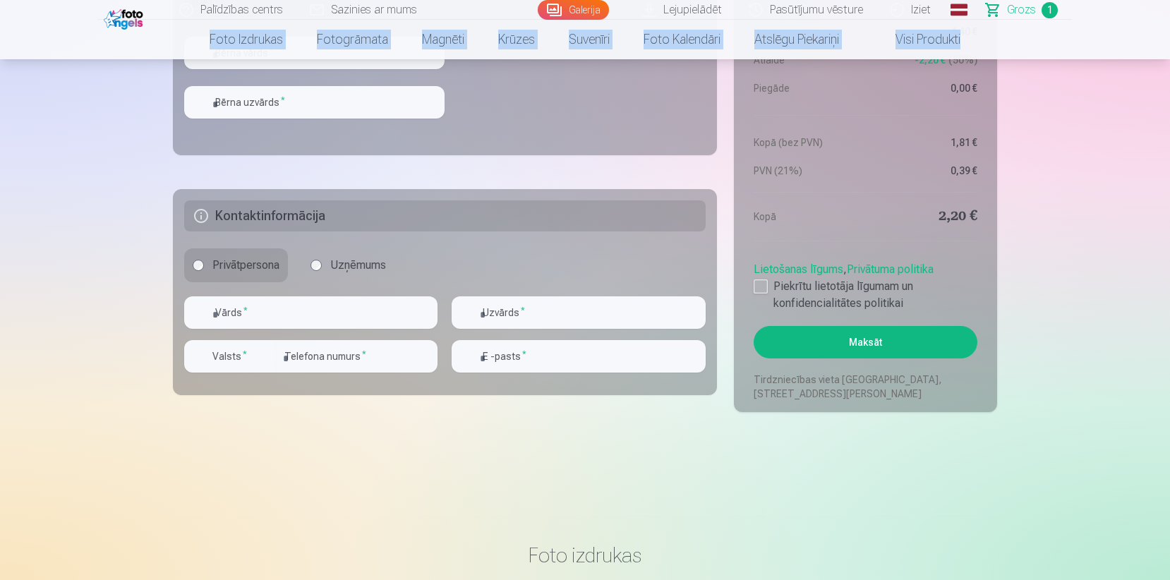
scroll to position [682, 0]
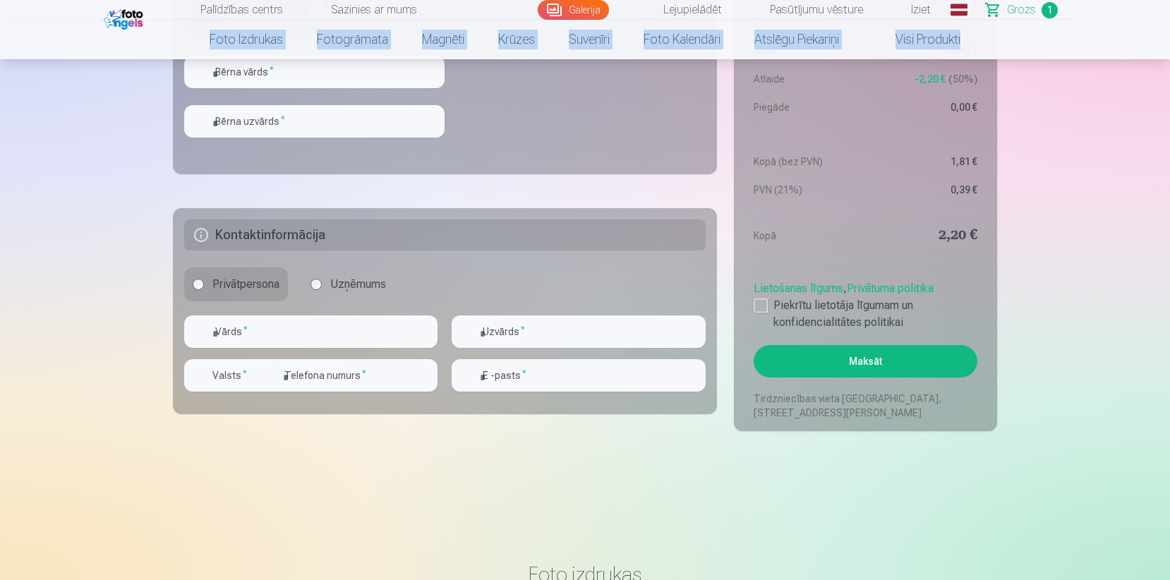
click at [899, 367] on button "Maksāt" at bounding box center [866, 361] width 224 height 32
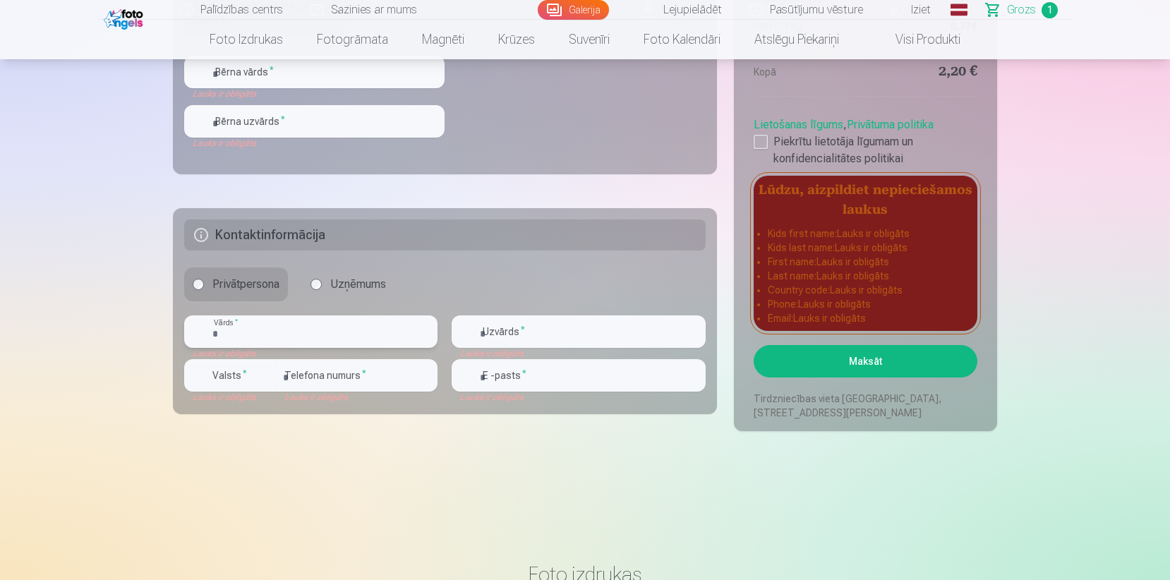
click at [324, 340] on input "text" at bounding box center [310, 331] width 253 height 32
type input "******"
type input "*******"
type input "********"
type input "**********"
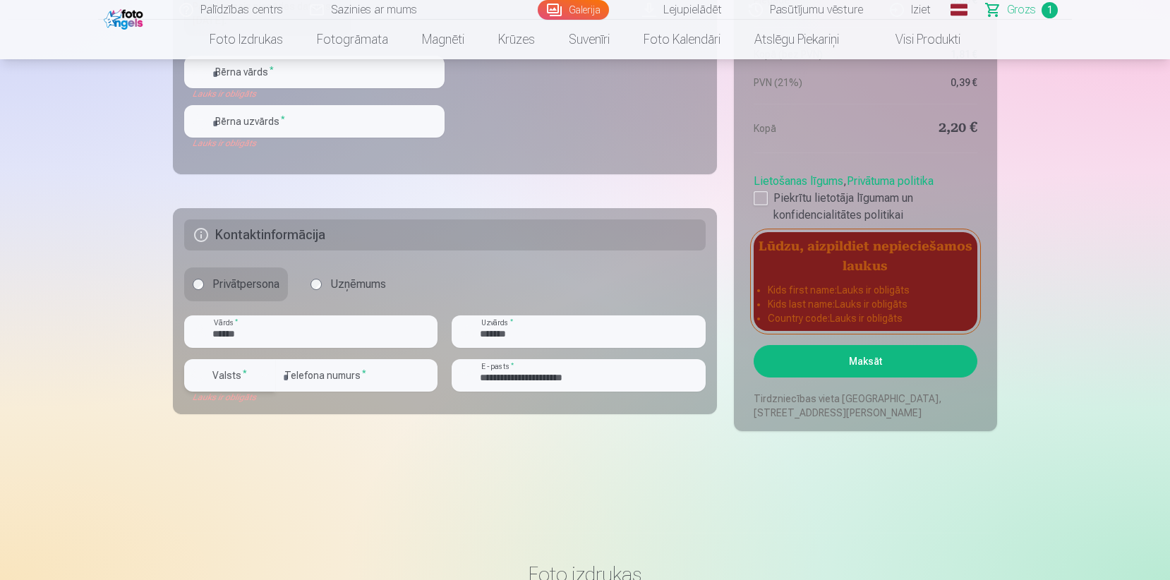
click at [263, 381] on div "button" at bounding box center [264, 375] width 17 height 17
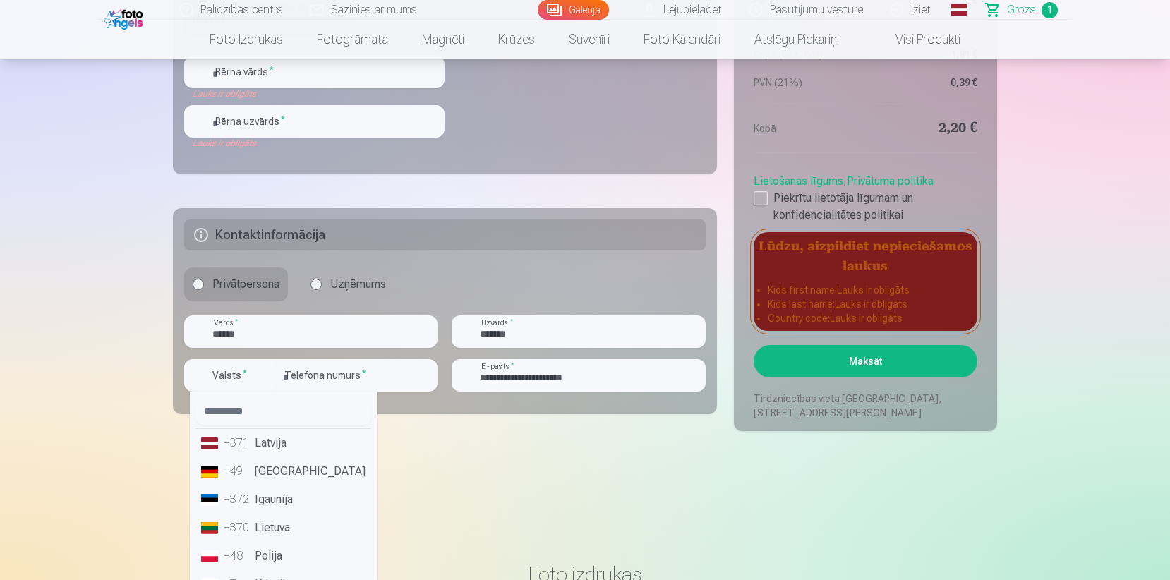
click at [271, 450] on li "+371 Latvija" at bounding box center [283, 443] width 176 height 28
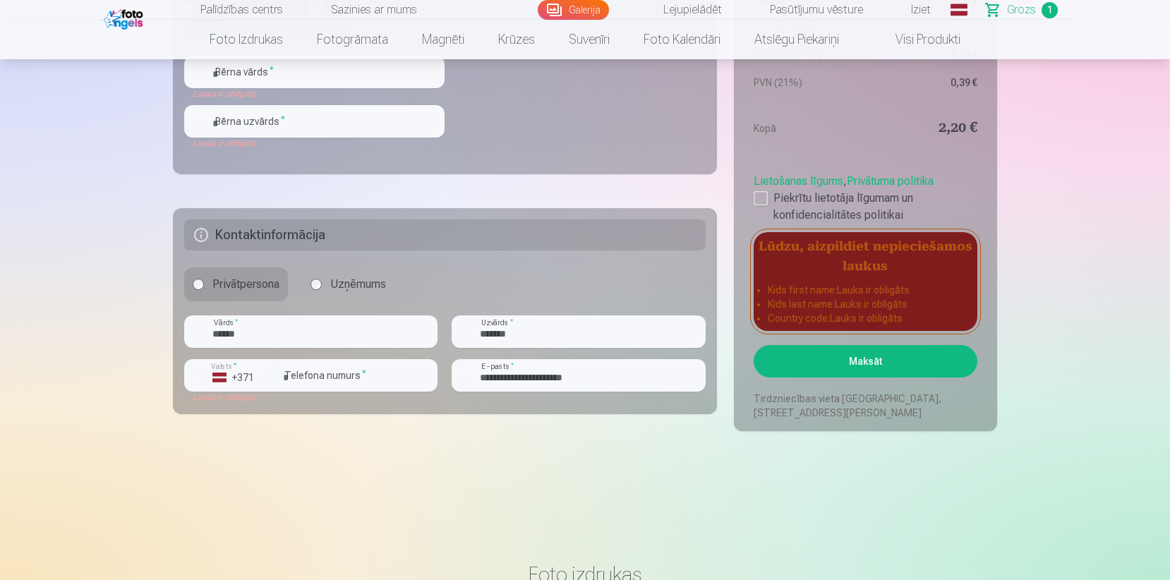
click at [825, 363] on button "Maksāt" at bounding box center [866, 361] width 224 height 32
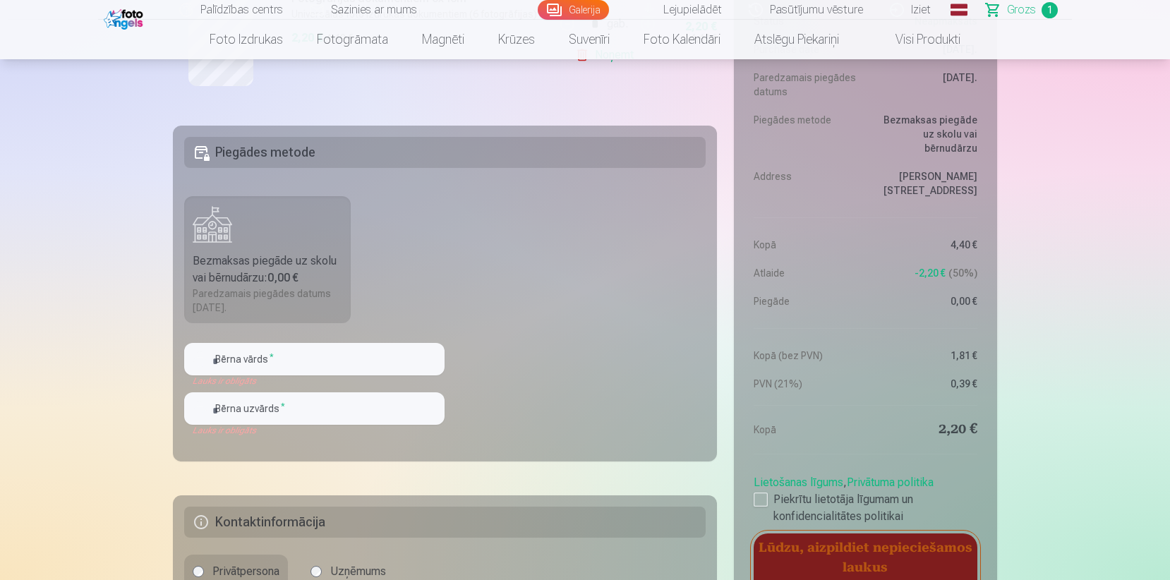
scroll to position [426, 0]
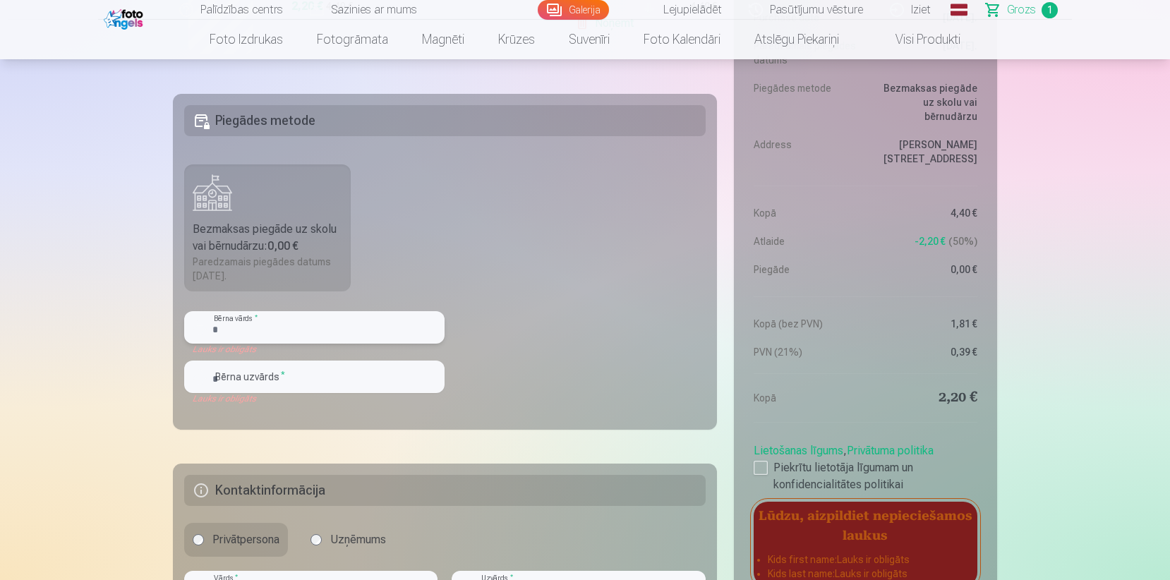
click at [318, 339] on input "text" at bounding box center [314, 327] width 260 height 32
type input "******"
type input "*******"
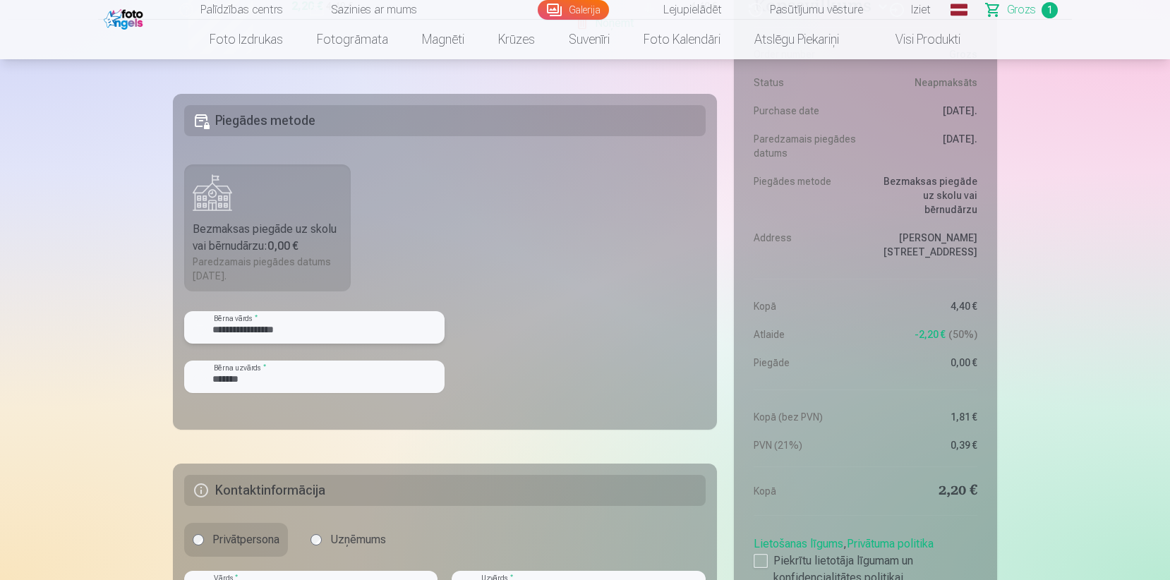
type input "**********"
click at [279, 388] on input "*******" at bounding box center [314, 377] width 260 height 32
type input "**********"
click at [530, 404] on fieldset "**********" at bounding box center [445, 262] width 544 height 336
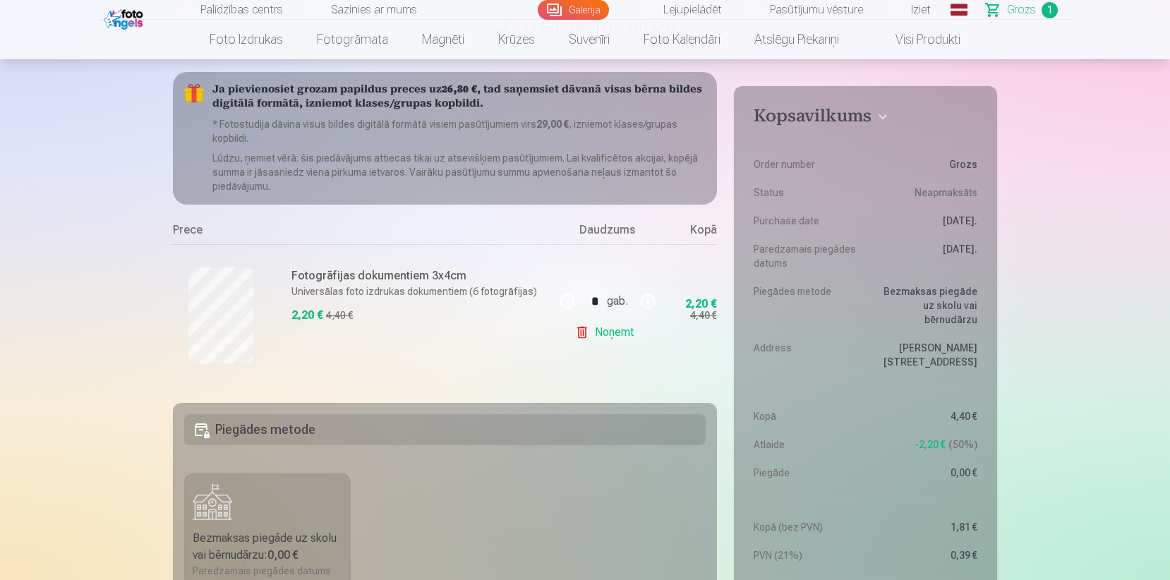
scroll to position [116, 0]
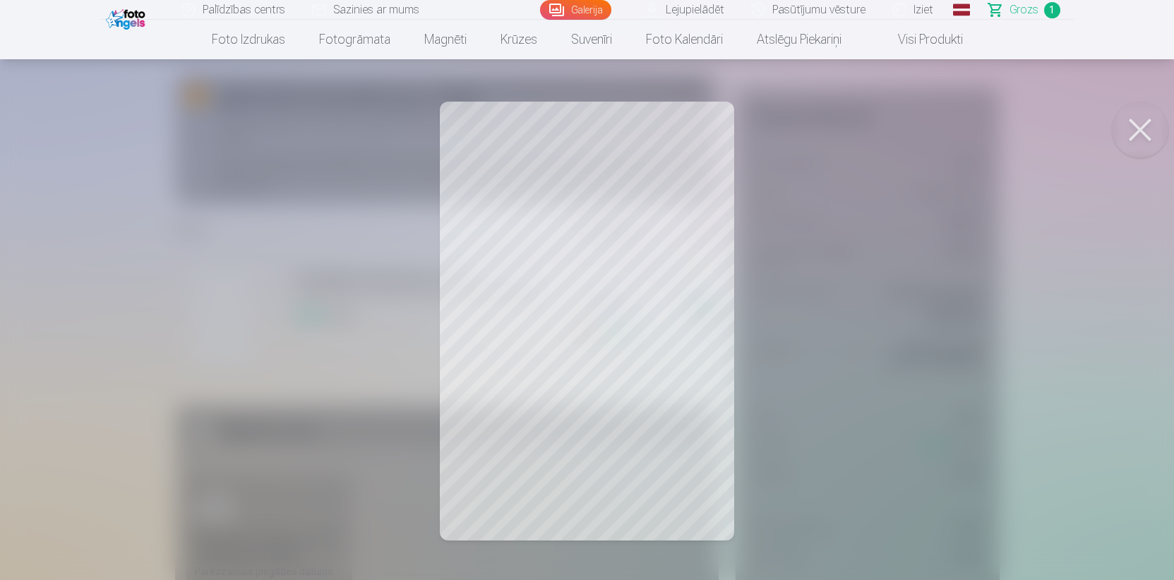
click at [514, 227] on div at bounding box center [587, 290] width 1174 height 580
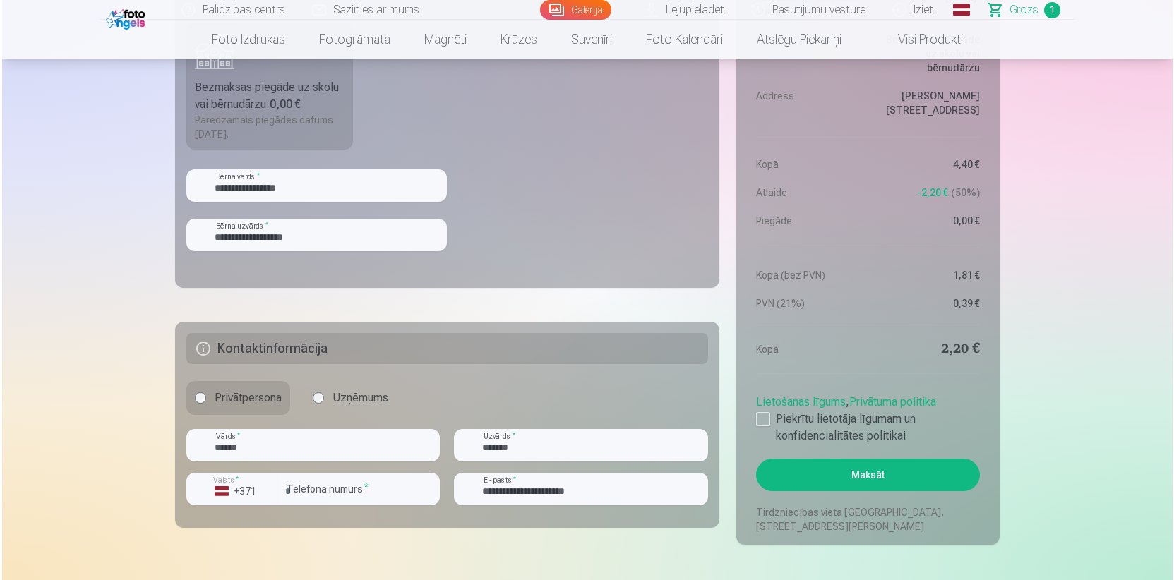
scroll to position [562, 0]
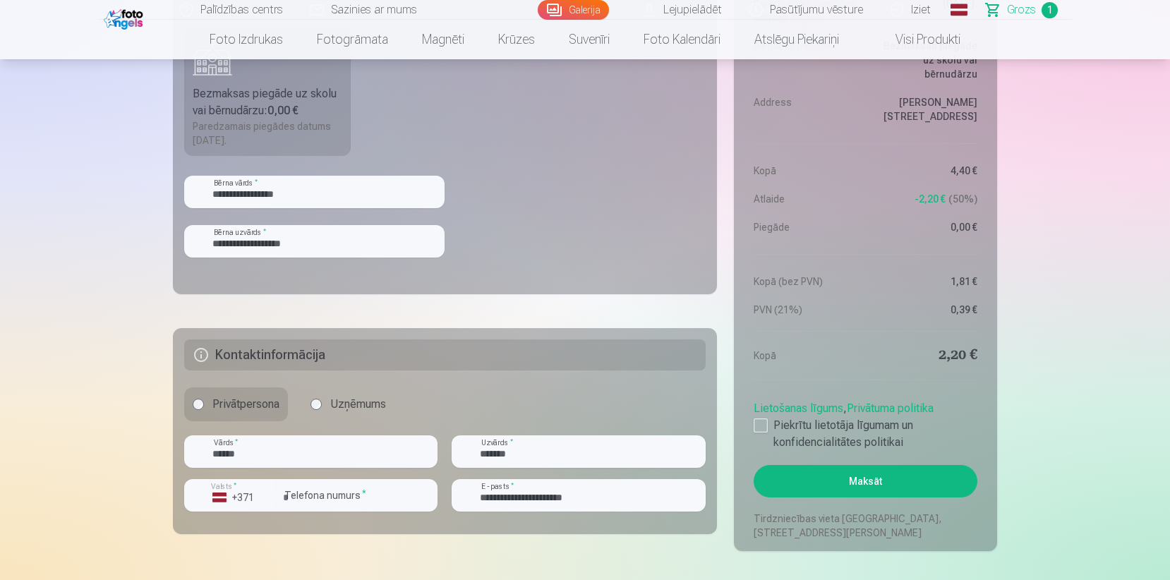
click at [852, 478] on button "Maksāt" at bounding box center [866, 481] width 224 height 32
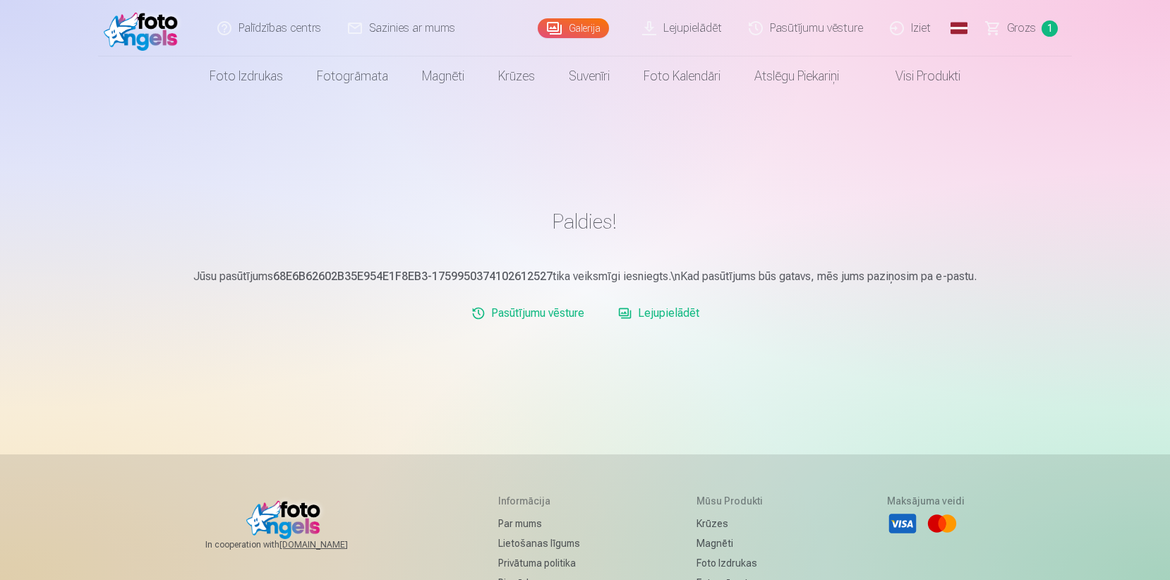
click at [656, 316] on link "Lejupielādēt" at bounding box center [659, 313] width 92 height 28
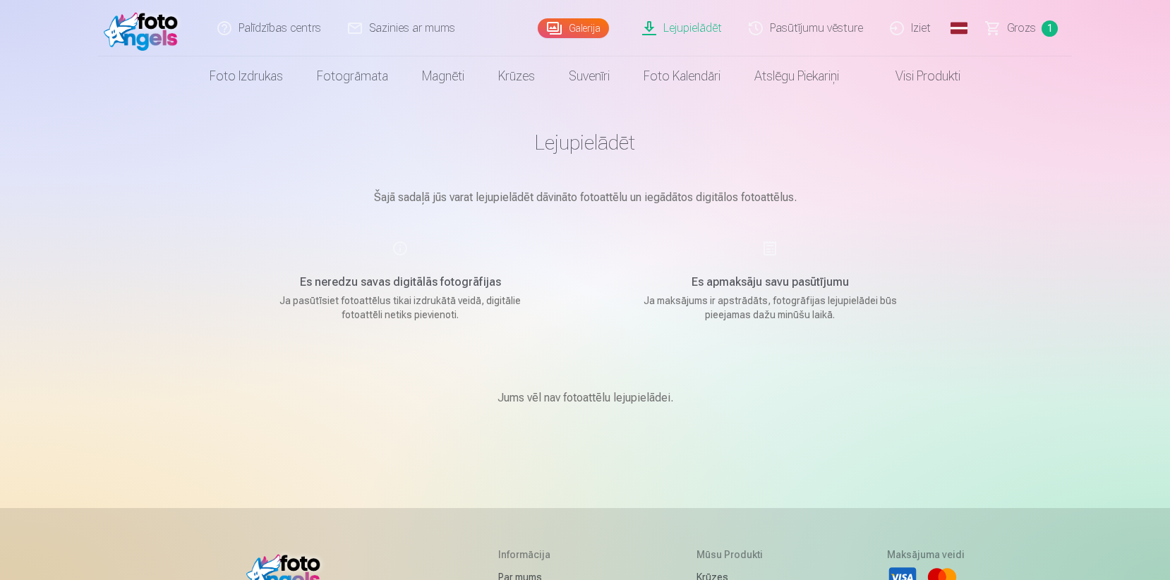
click at [770, 255] on div "Es apmaksāju savu pasūtījumu Ja maksājums ir apstrādāts, fotogrāfijas lejupielā…" at bounding box center [770, 281] width 336 height 82
click at [770, 252] on div "Es apmaksāju savu pasūtījumu Ja maksājums ir apstrādāts, fotogrāfijas lejupielā…" at bounding box center [770, 281] width 336 height 82
click at [767, 288] on h5 "Es apmaksāju savu pasūtījumu" at bounding box center [770, 282] width 268 height 17
click at [761, 288] on h5 "Es apmaksāju savu pasūtījumu" at bounding box center [770, 282] width 268 height 17
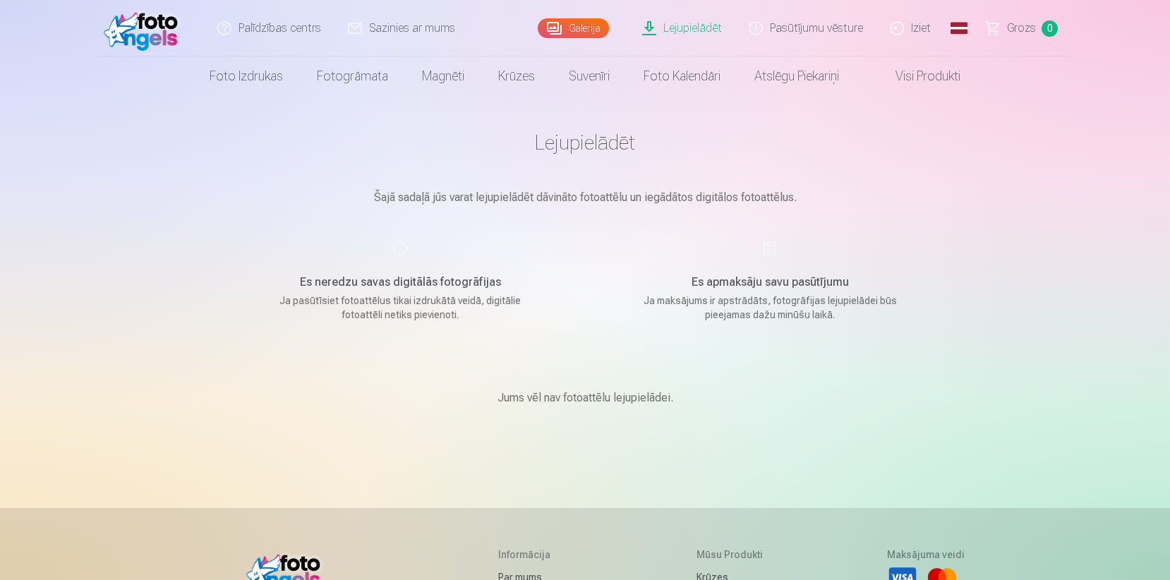
click at [767, 253] on div "Es apmaksāju savu pasūtījumu Ja maksājums ir apstrādāts, fotogrāfijas lejupielā…" at bounding box center [770, 281] width 336 height 82
click at [756, 287] on h5 "Es apmaksāju savu pasūtījumu" at bounding box center [770, 282] width 268 height 17
